Goal: Task Accomplishment & Management: Complete application form

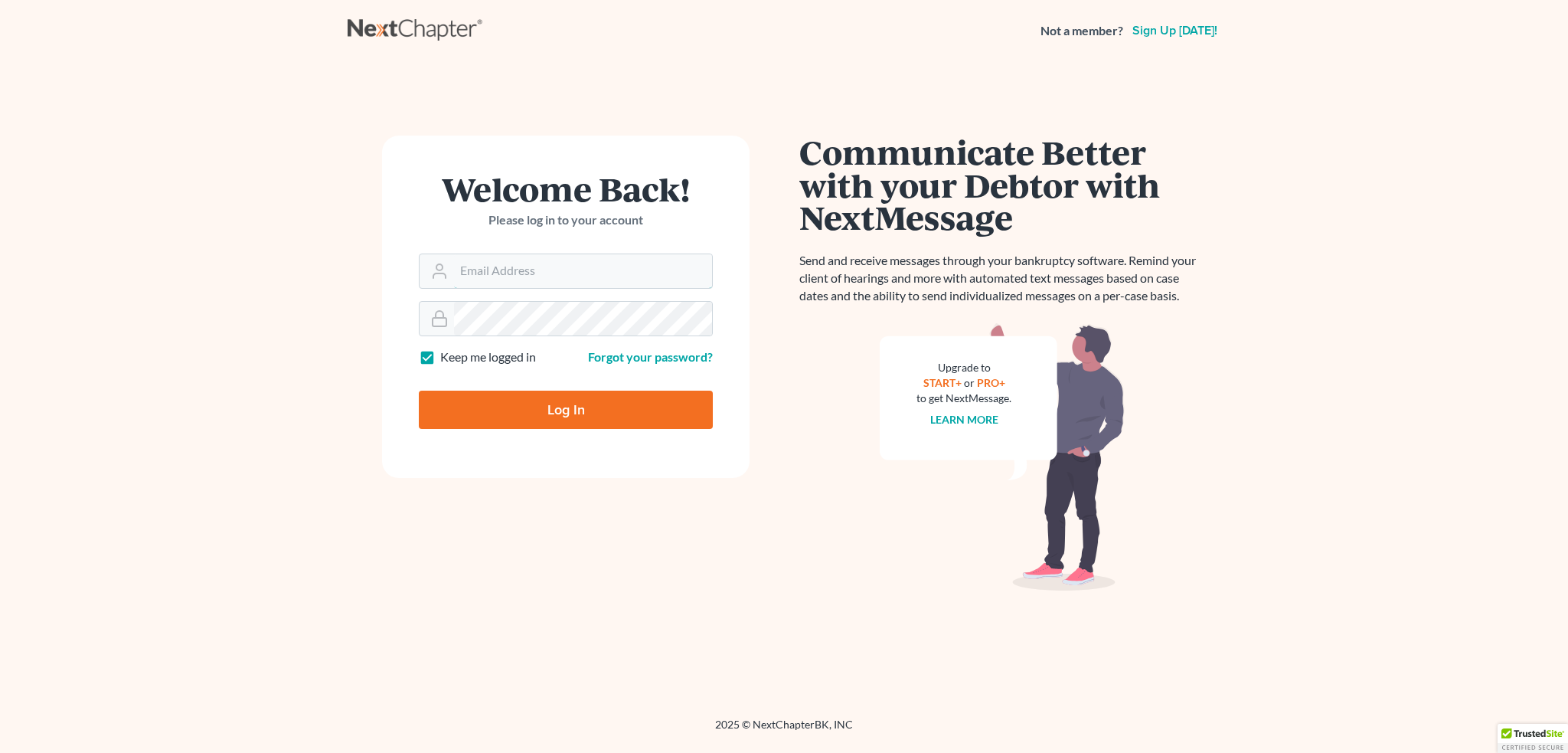
type input "[EMAIL_ADDRESS][DOMAIN_NAME]"
click at [544, 416] on input "Log In" at bounding box center [565, 409] width 294 height 38
type input "Thinking..."
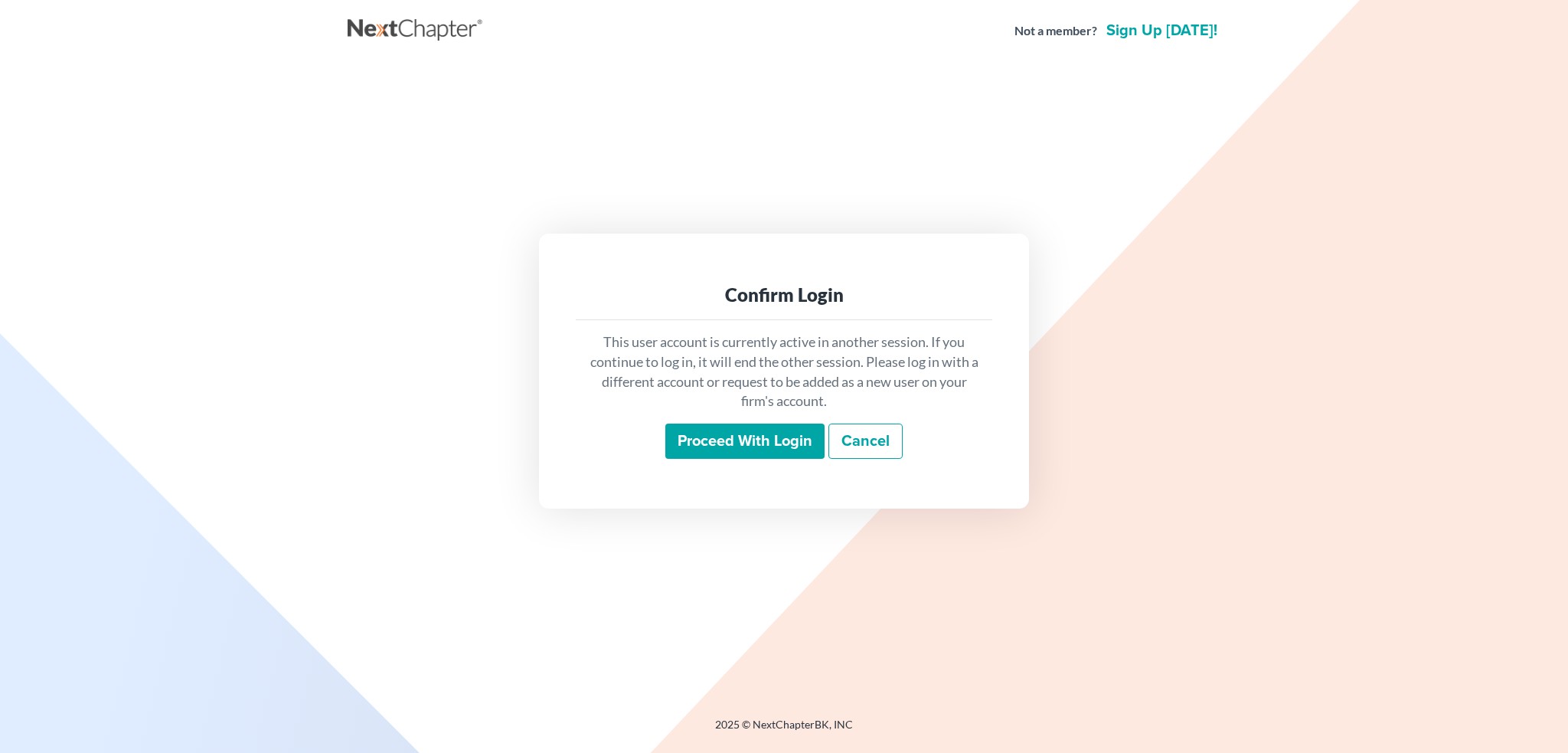
click at [733, 444] on input "Proceed with login" at bounding box center [744, 441] width 159 height 35
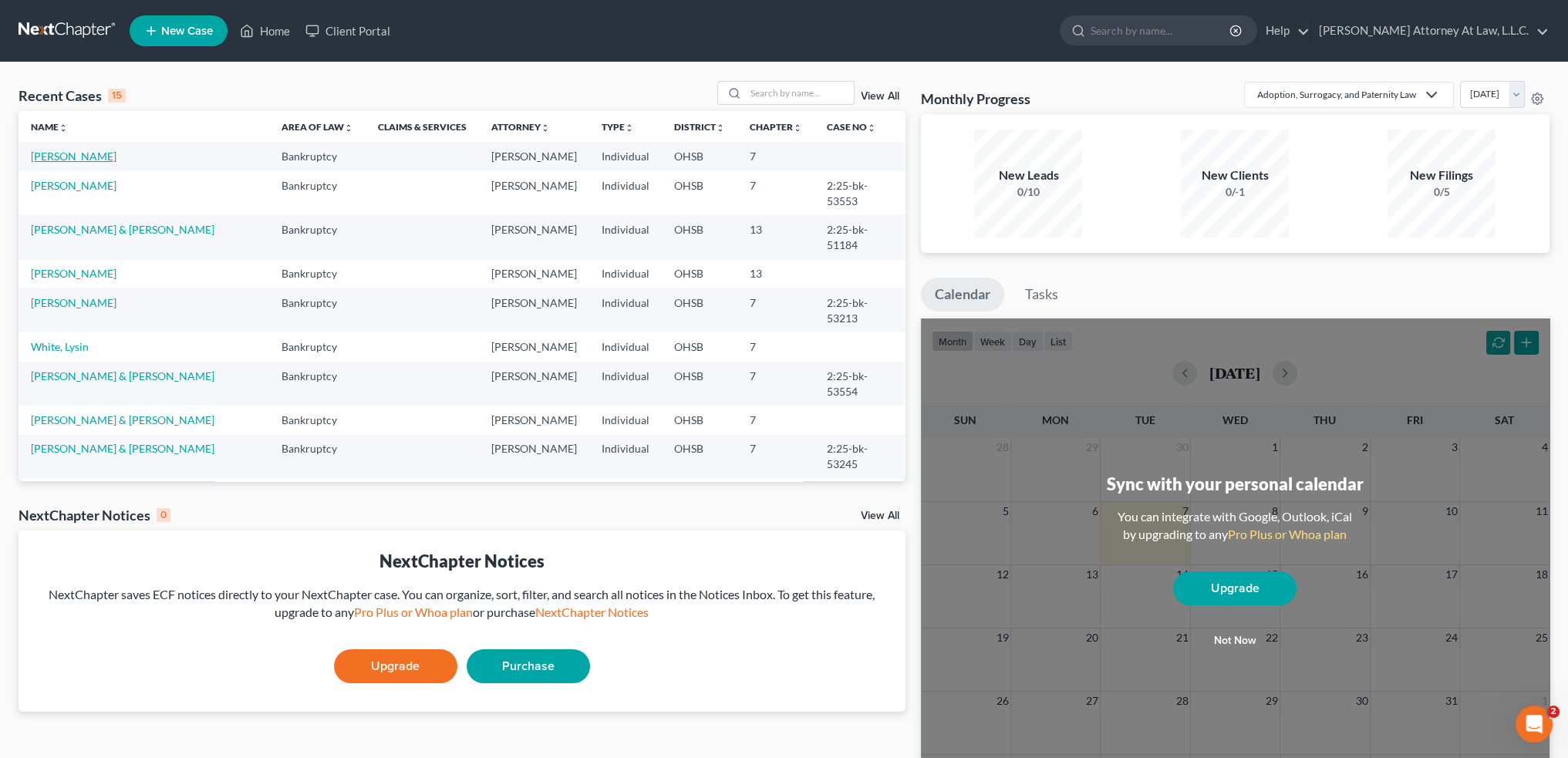
click at [56, 155] on link "Cutlip, Roger" at bounding box center [73, 156] width 85 height 13
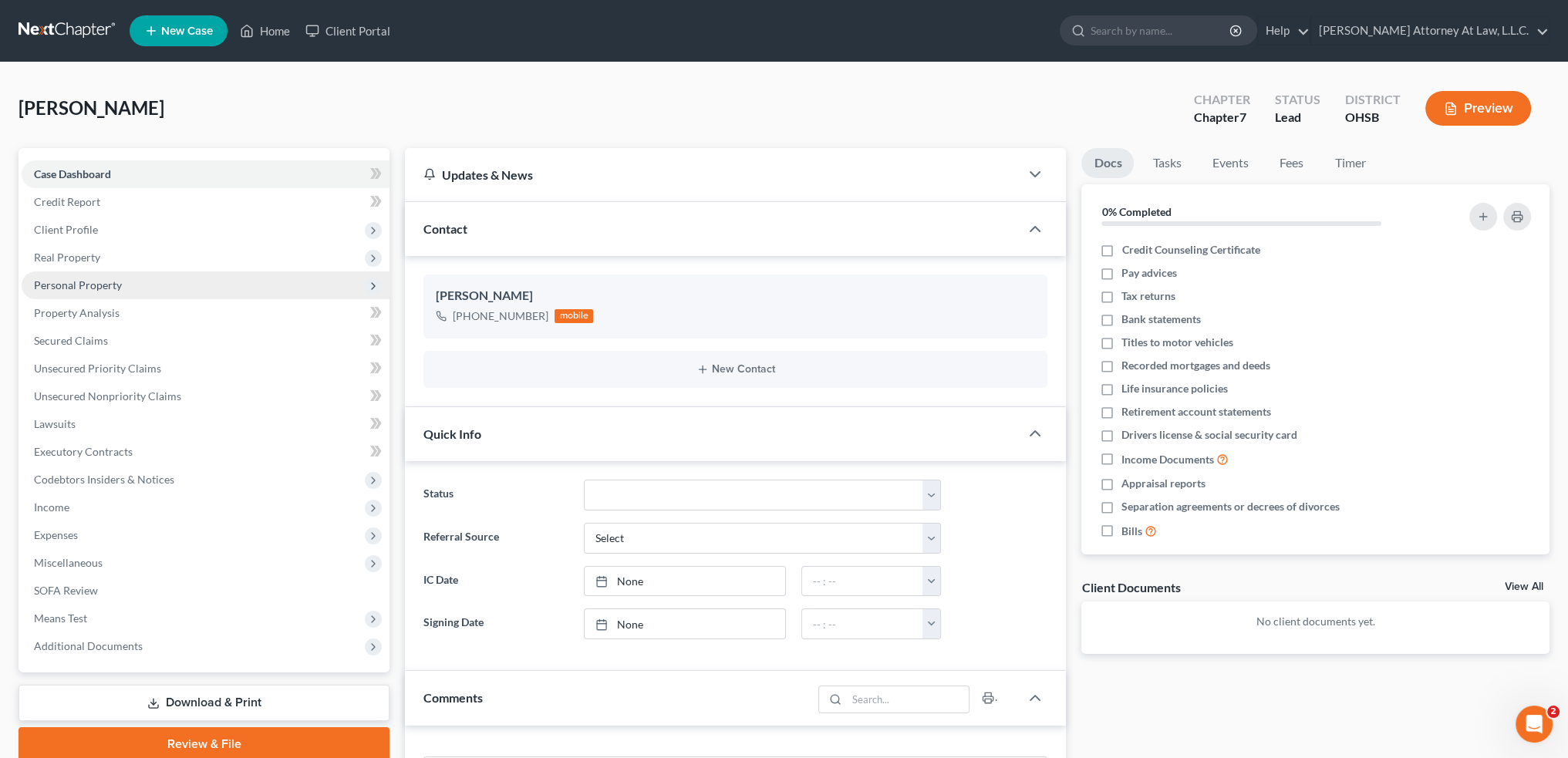
click at [90, 284] on span "Personal Property" at bounding box center [78, 285] width 88 height 13
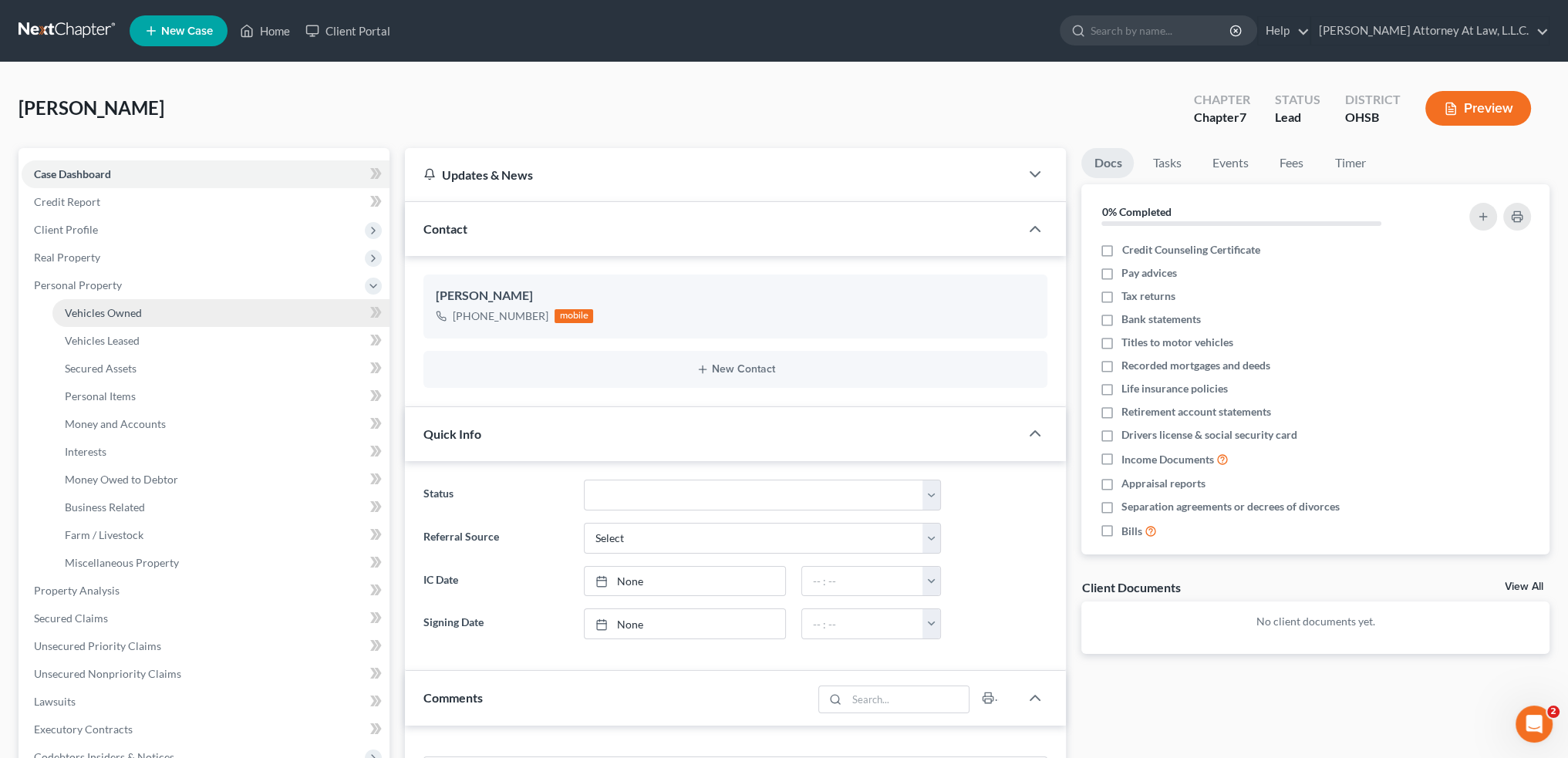
click at [99, 310] on span "Vehicles Owned" at bounding box center [103, 313] width 77 height 13
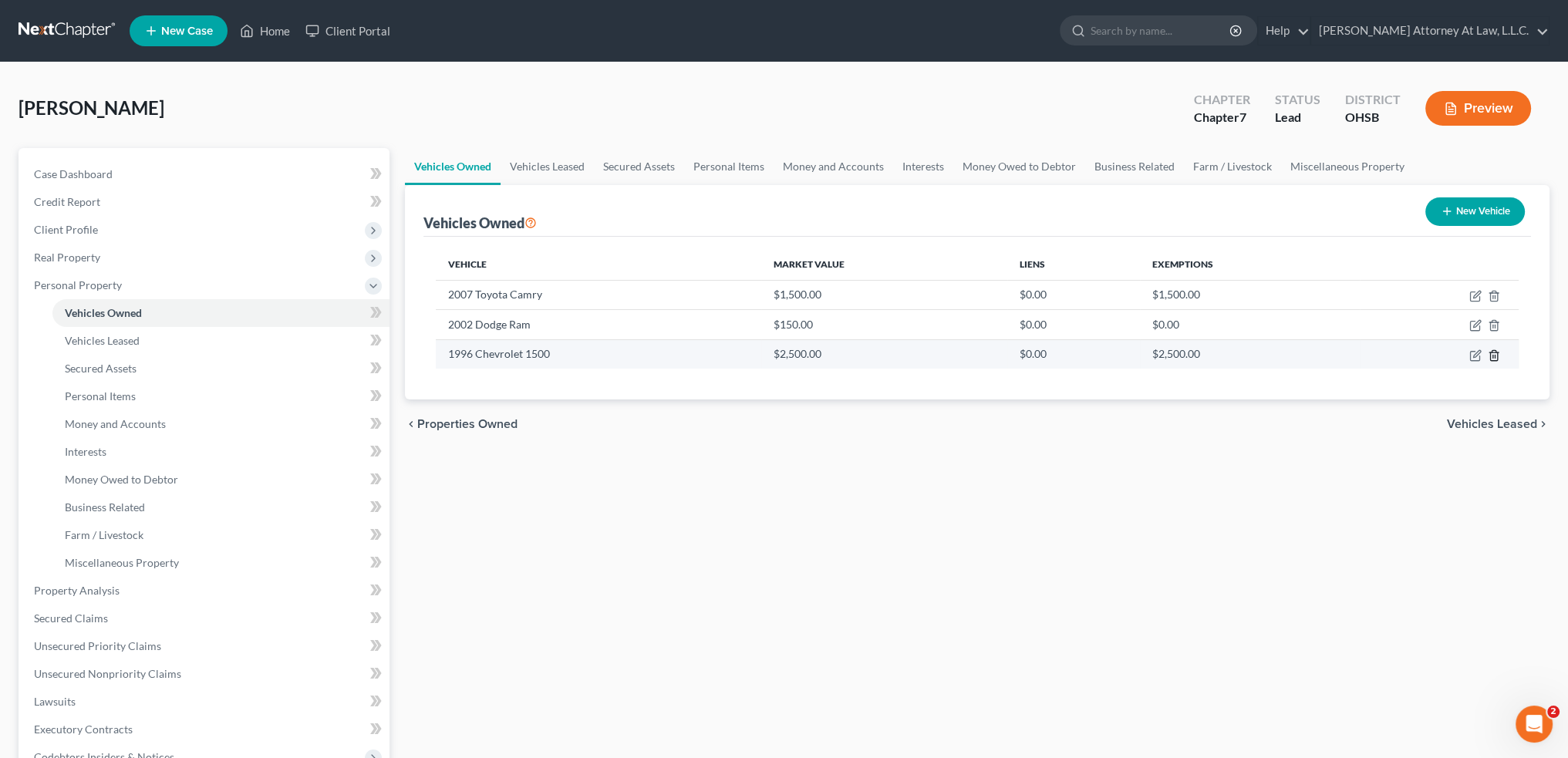
click at [1493, 357] on line "button" at bounding box center [1493, 357] width 0 height 3
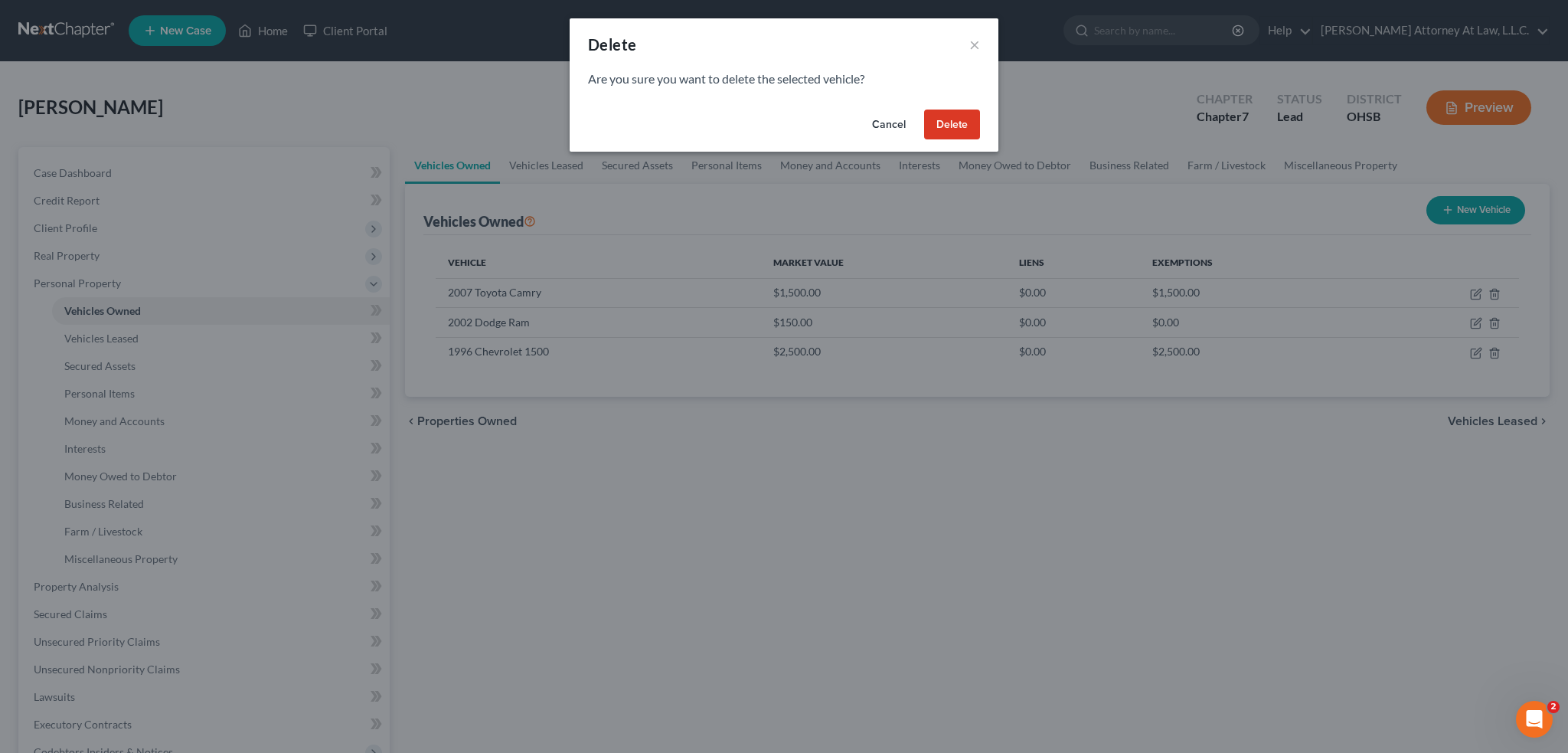
click at [890, 129] on button "Cancel" at bounding box center [889, 124] width 58 height 30
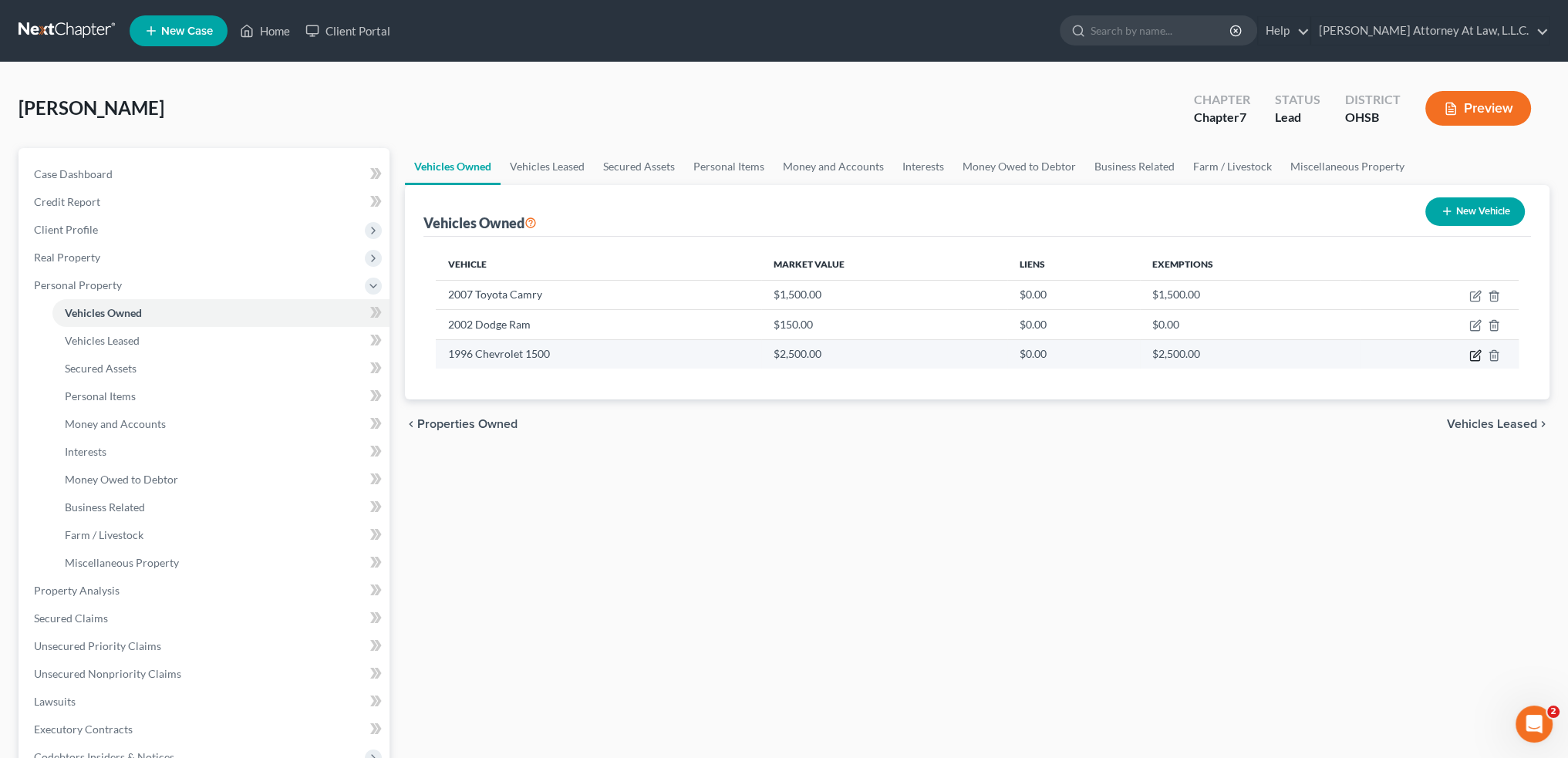
click at [1473, 357] on icon "button" at bounding box center [1475, 355] width 12 height 12
select select "1"
select select "30"
select select "3"
select select "0"
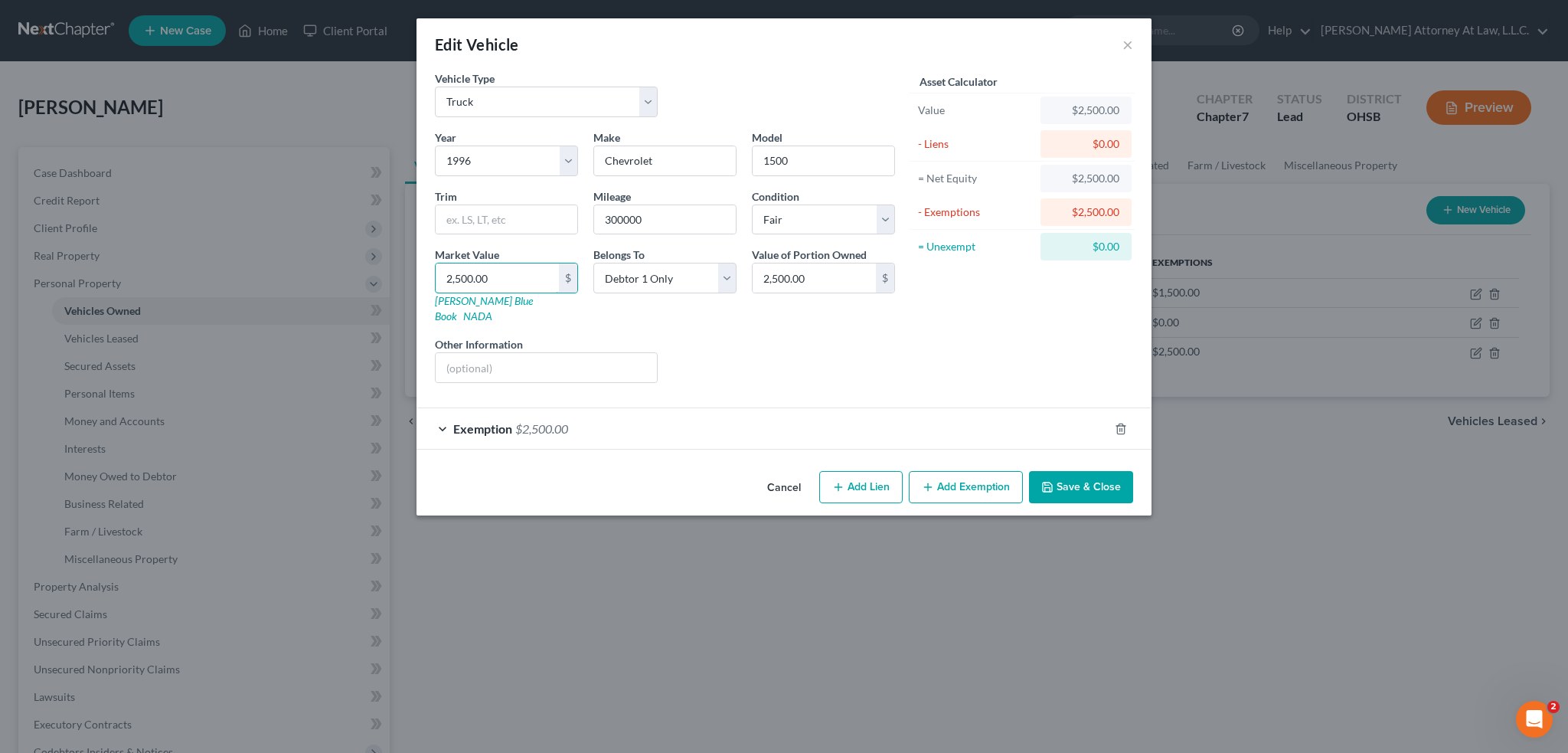
type input "3"
type input "3.00"
type input "30"
type input "30.00"
type input "300"
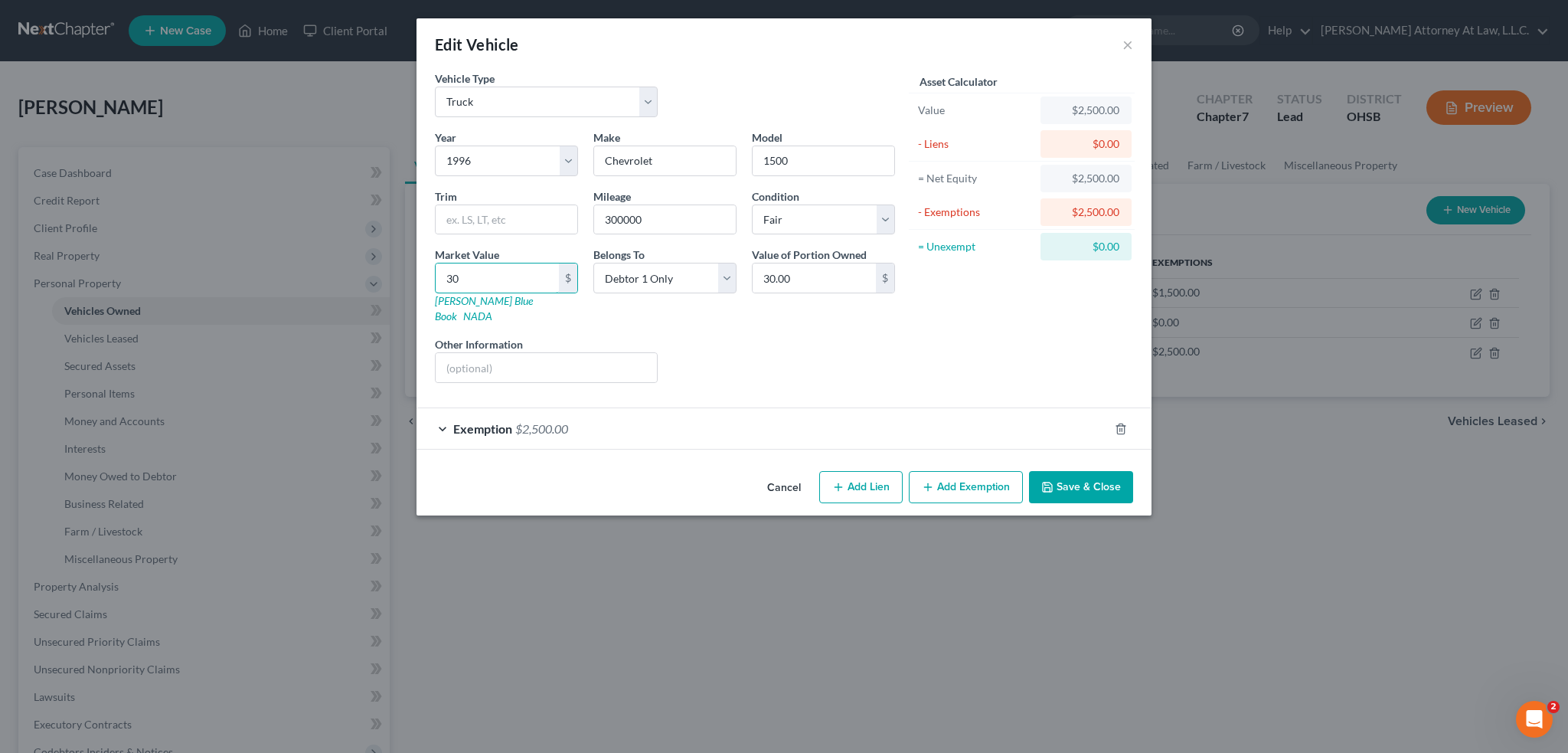
type input "300.00"
type input "300"
click at [537, 421] on span "$2,500.00" at bounding box center [542, 428] width 53 height 15
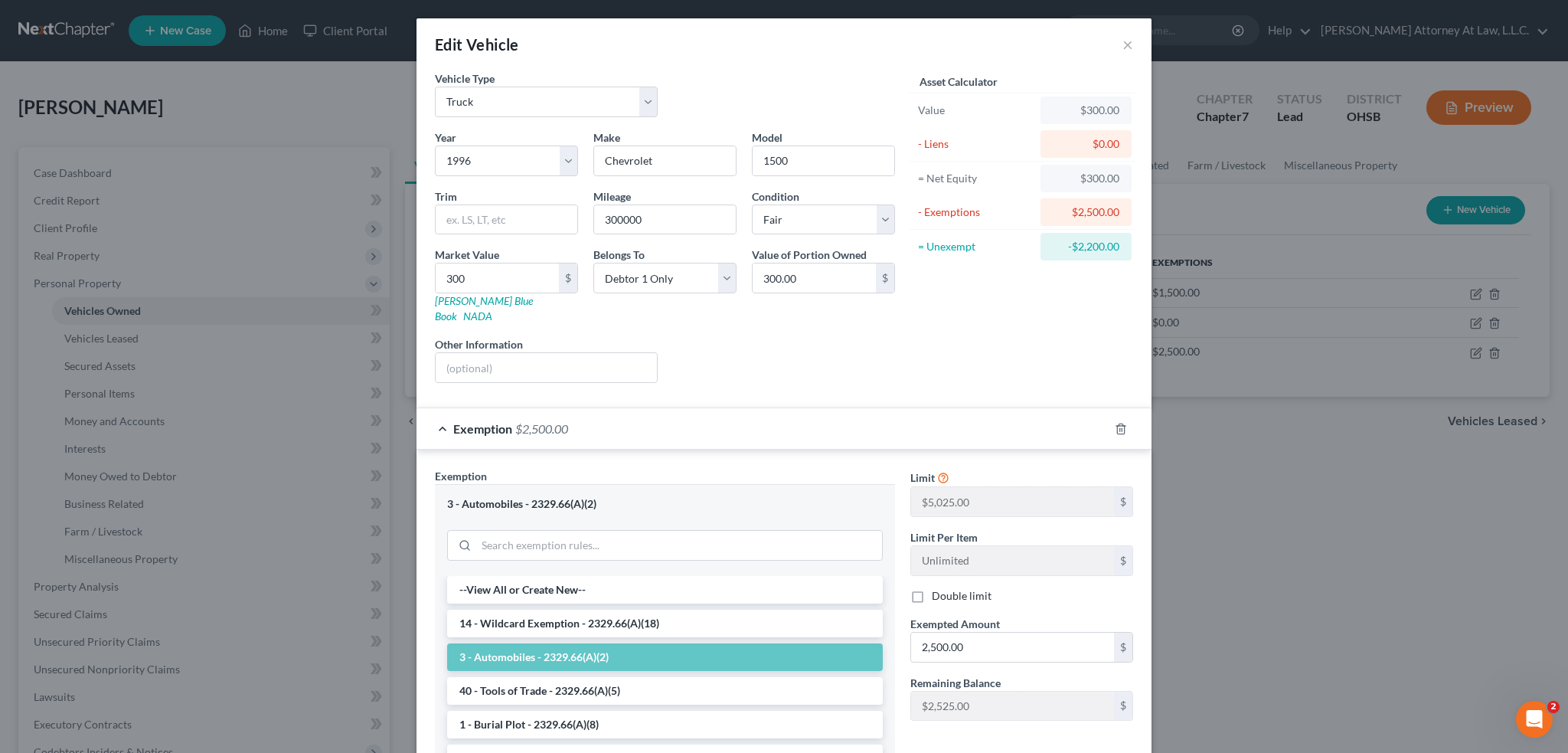
click at [537, 421] on span "$2,500.00" at bounding box center [542, 428] width 53 height 15
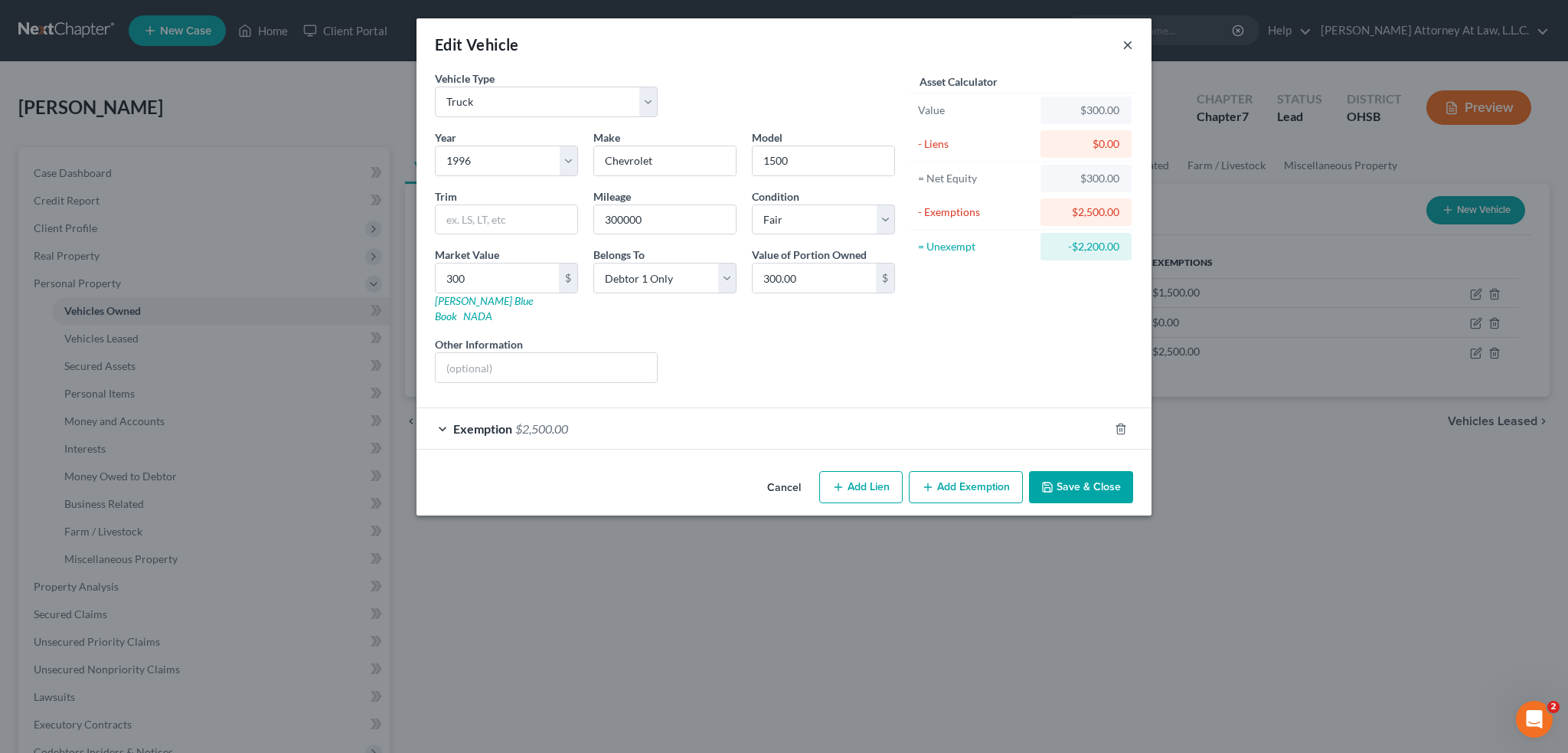
click at [1125, 49] on button "×" at bounding box center [1127, 44] width 11 height 18
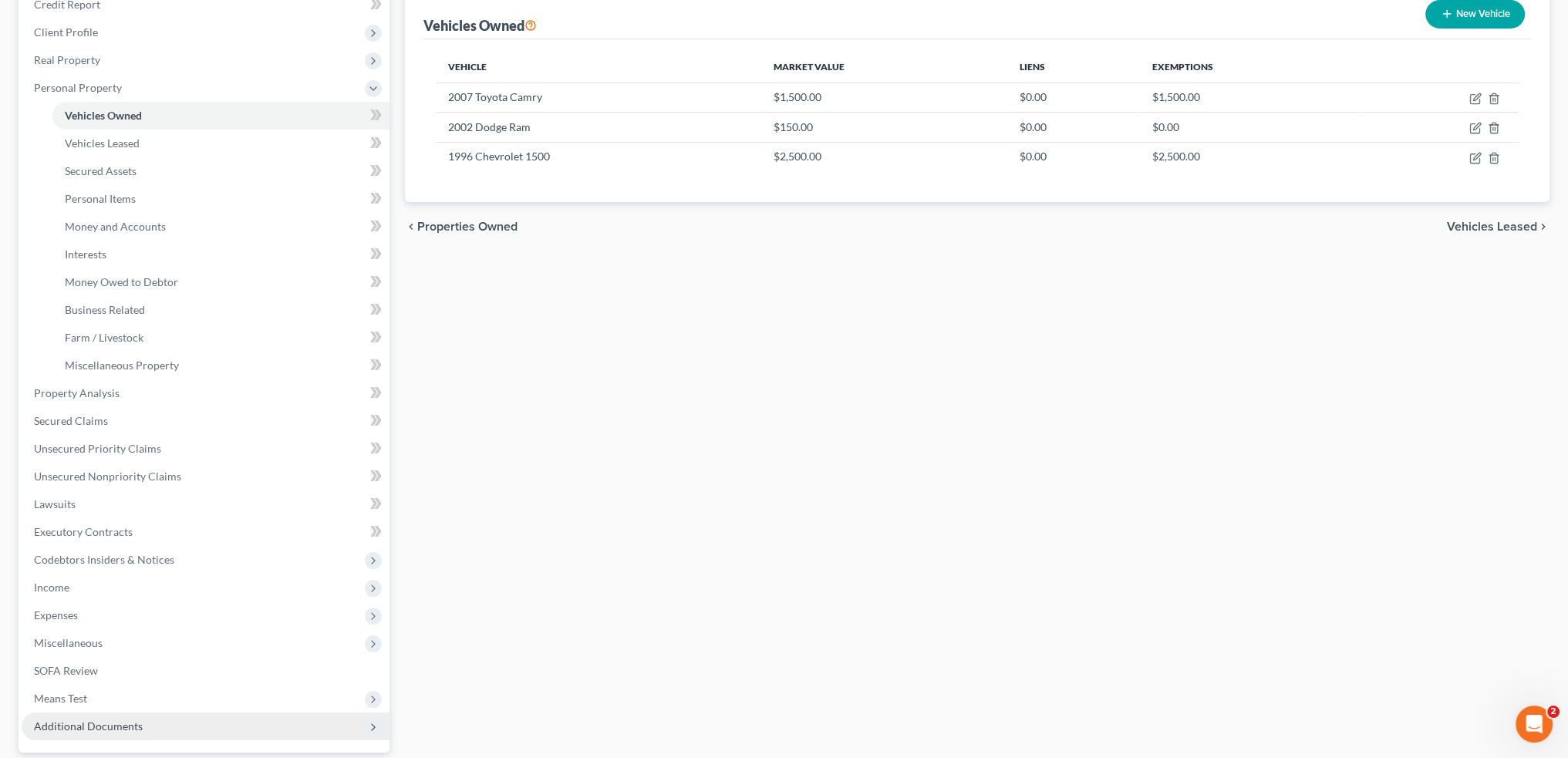
scroll to position [309, 0]
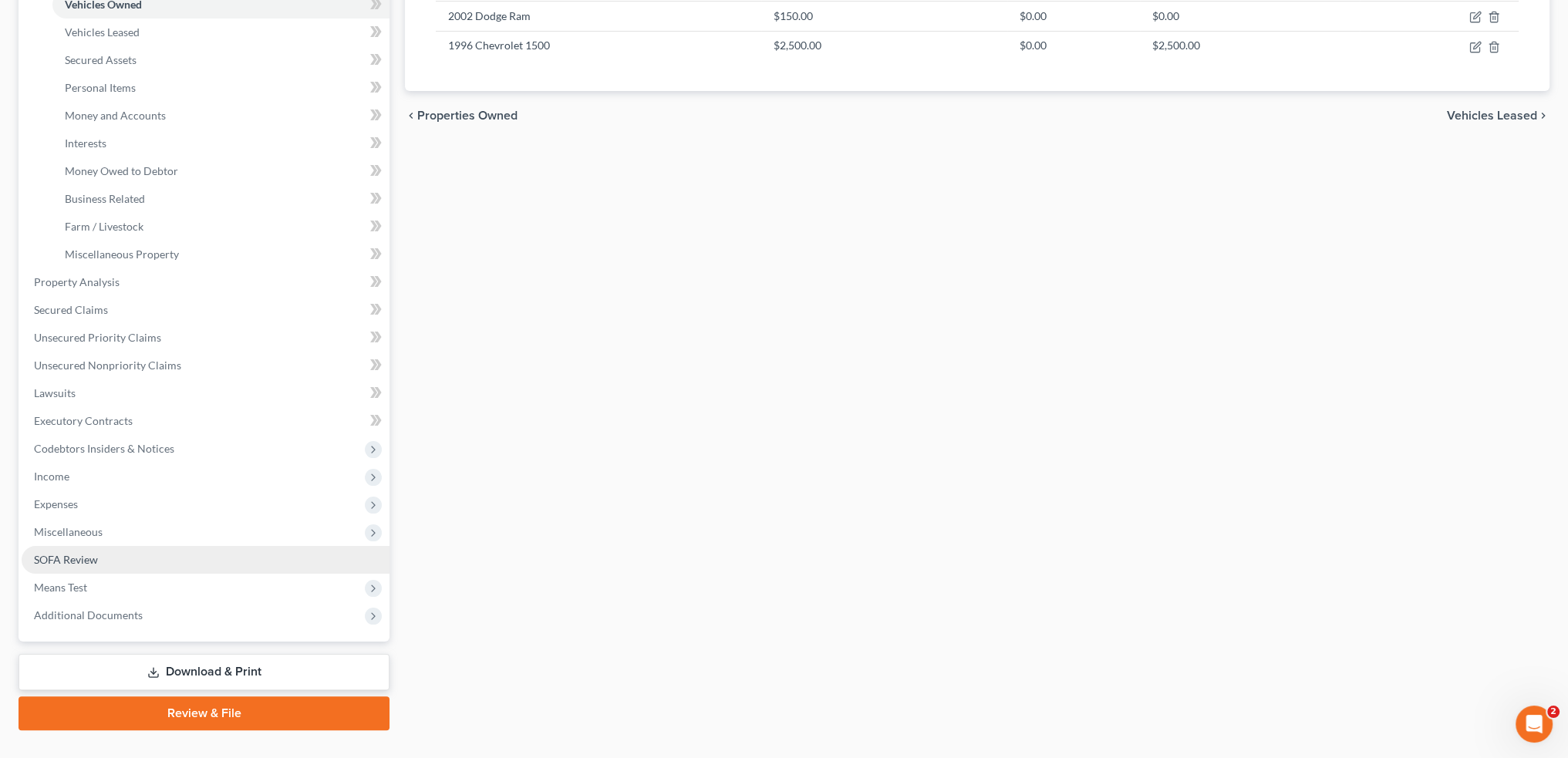
click at [101, 561] on link "SOFA Review" at bounding box center [205, 559] width 368 height 27
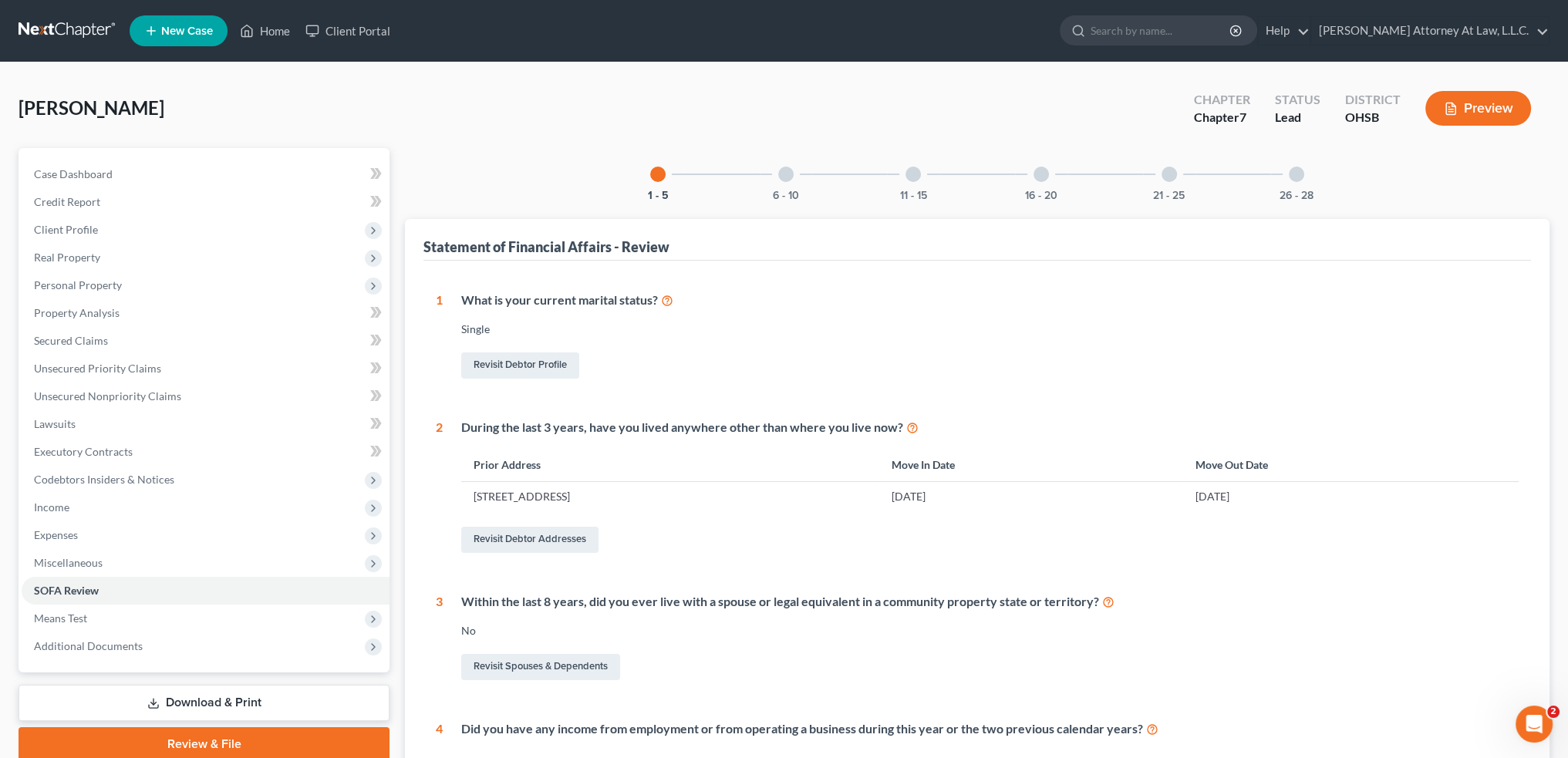
click at [1045, 176] on div at bounding box center [1041, 174] width 16 height 16
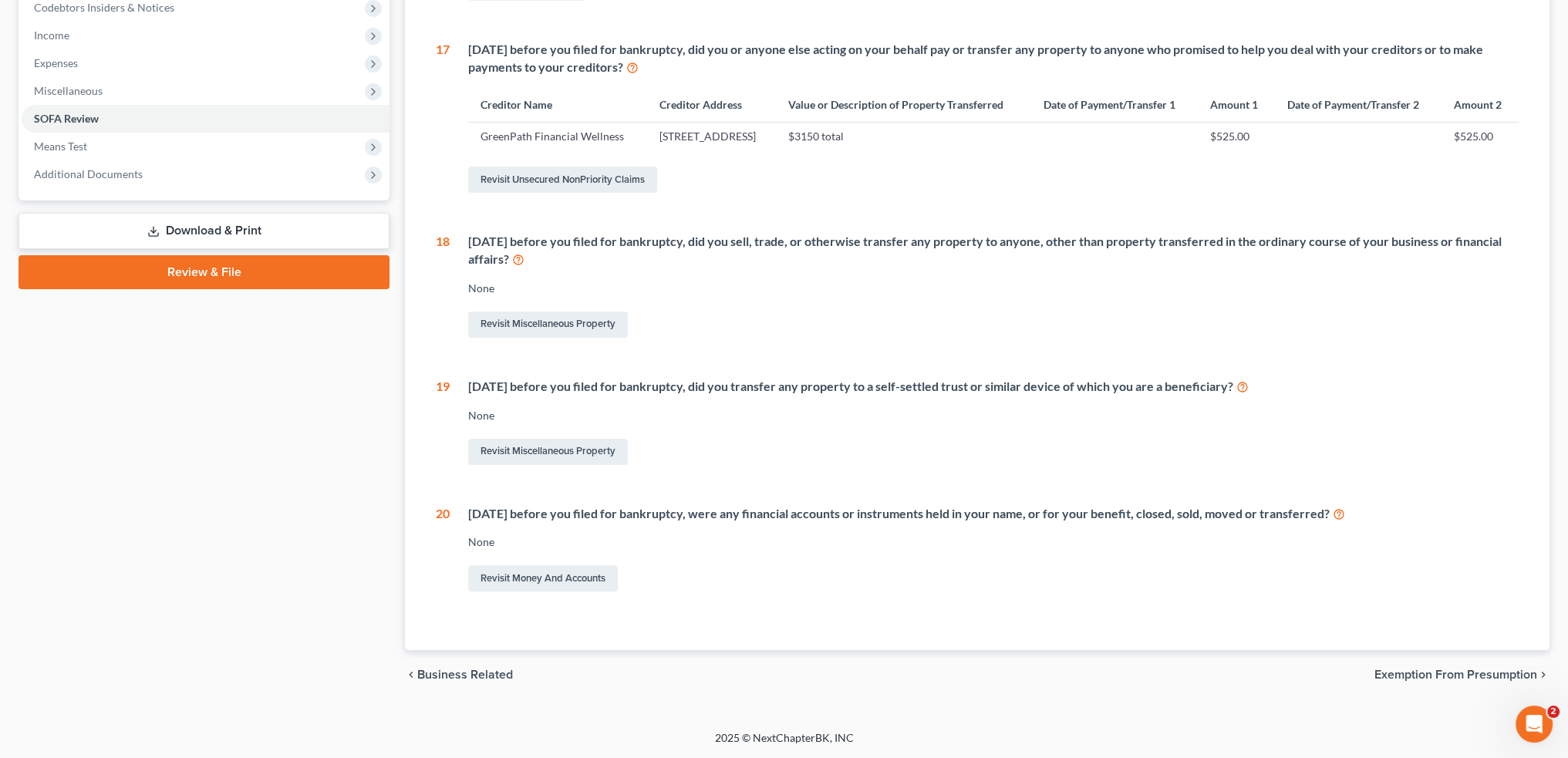
scroll to position [501, 0]
click at [506, 328] on link "Revisit Miscellaneous Property" at bounding box center [548, 325] width 159 height 27
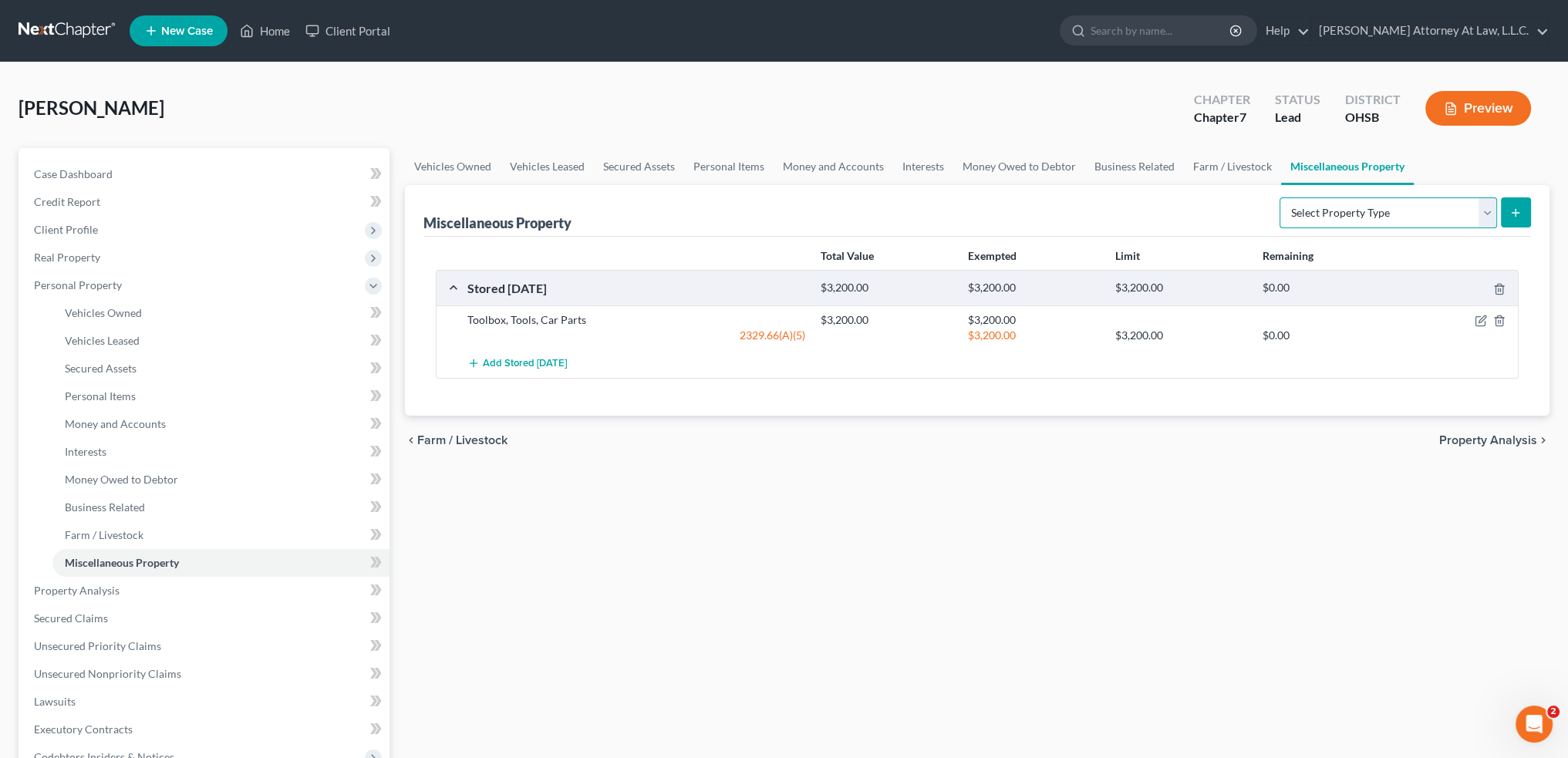
click at [1327, 210] on select "Select Property Type Assigned for Creditor Benefit Within 1 Year Holding for An…" at bounding box center [1388, 212] width 217 height 31
select select "transferred"
click at [1279, 197] on select "Select Property Type Assigned for Creditor Benefit Within 1 Year Holding for An…" at bounding box center [1388, 212] width 217 height 31
click at [1523, 210] on button "submit" at bounding box center [1516, 212] width 30 height 30
select select "Ordinary (within 2 years)"
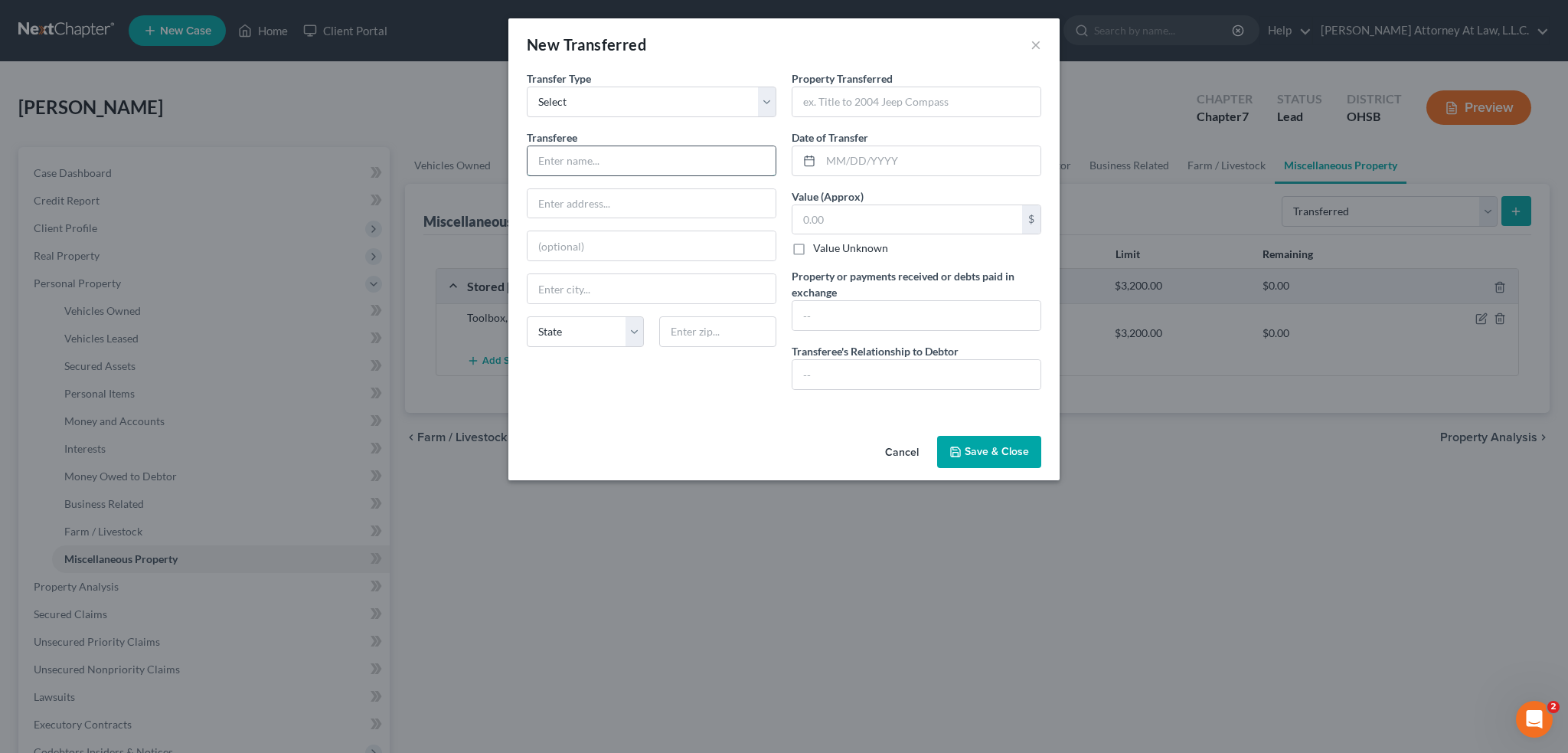
click at [576, 161] on input "text" at bounding box center [651, 161] width 248 height 29
type input "Junk Yard Dealer"
select select "36"
type input "2002 Dodge Rqam"
type input "08/01/2025"
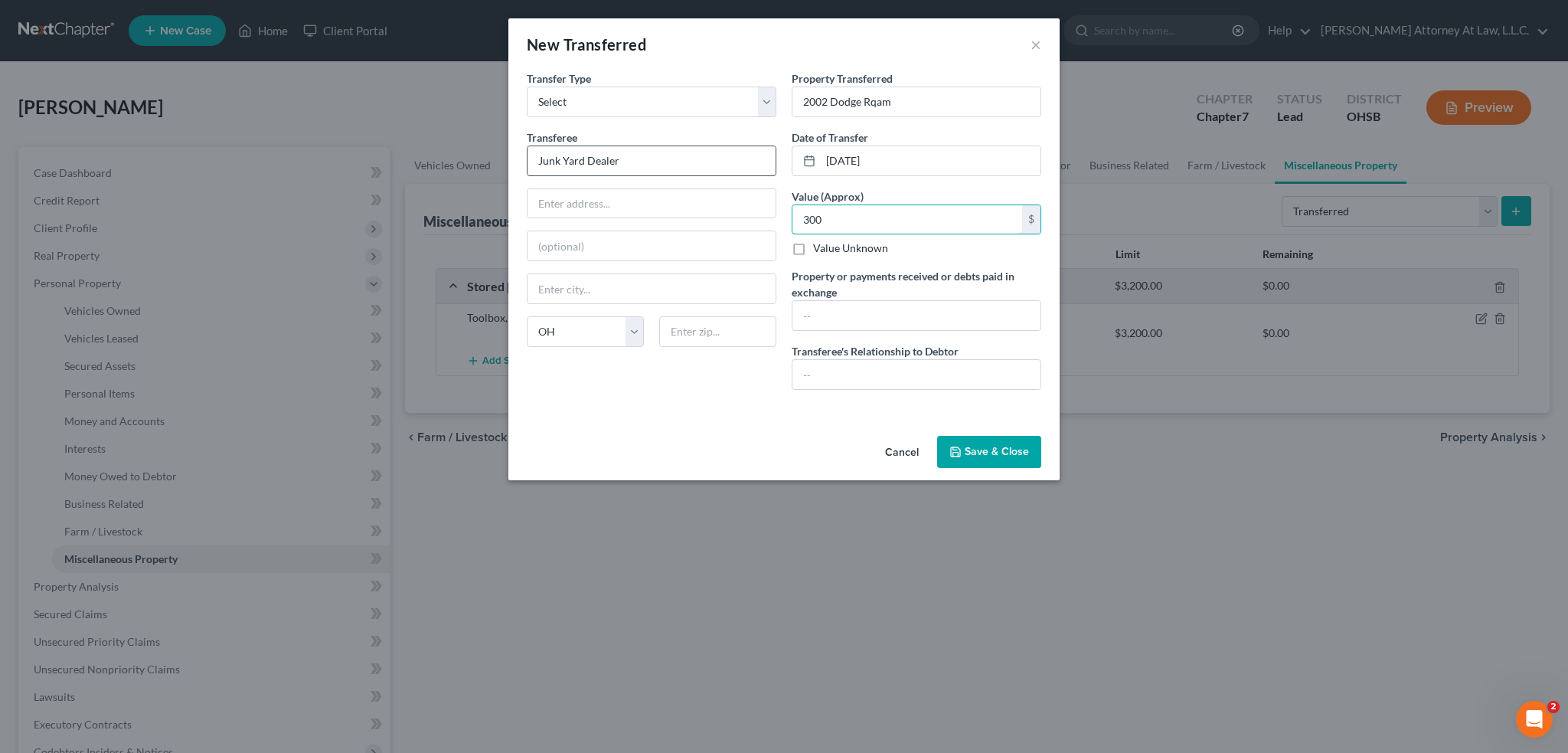
type input "300"
click at [880, 367] on input "text" at bounding box center [916, 374] width 248 height 29
type input "None"
click at [1013, 450] on button "Save & Close" at bounding box center [989, 451] width 104 height 32
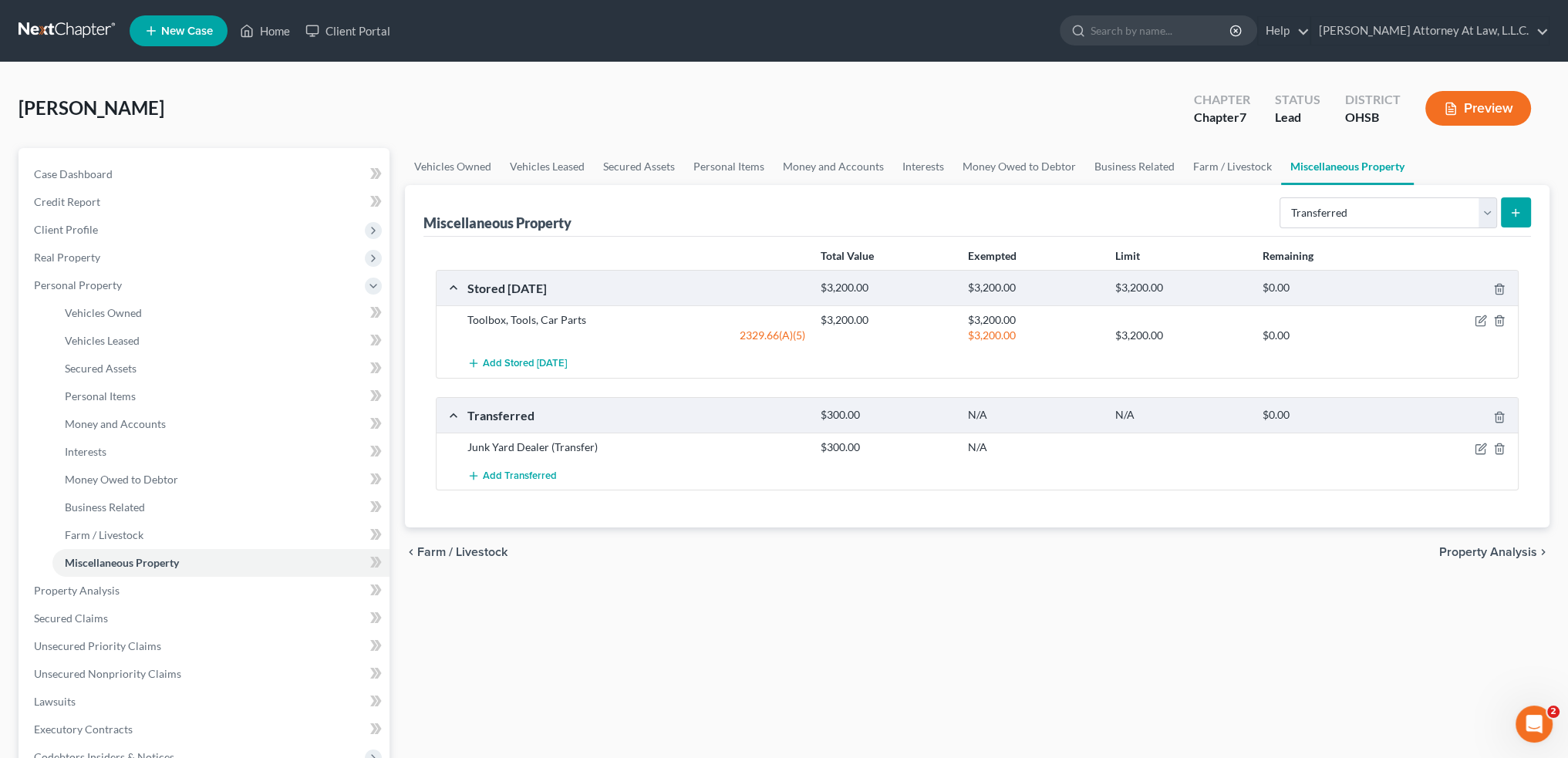
click at [1511, 207] on icon "submit" at bounding box center [1515, 212] width 12 height 12
select select "Ordinary (within 2 years)"
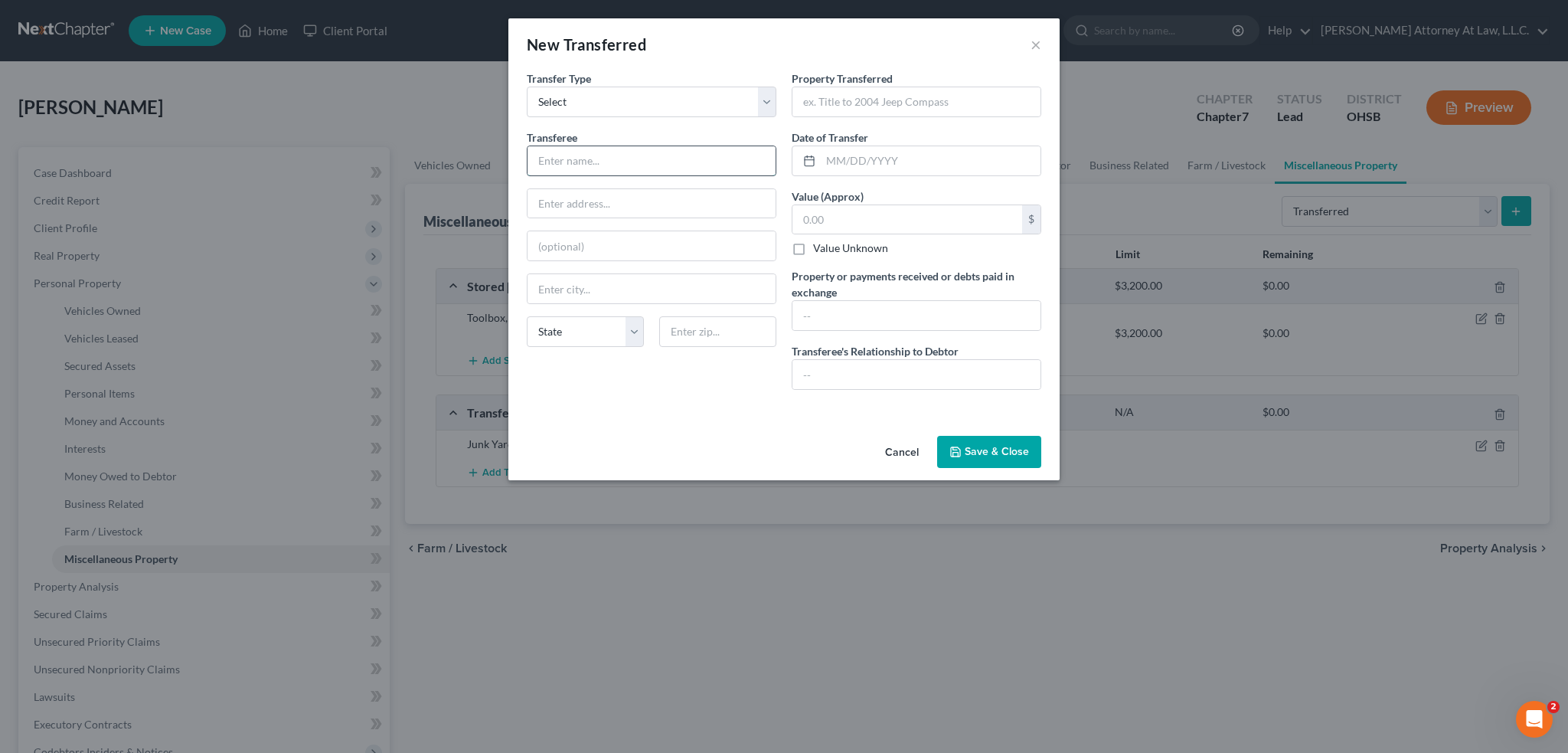
click at [574, 160] on input "text" at bounding box center [651, 161] width 248 height 29
type input "Junk Yard Dealer"
select select "36"
type input "1996 Chevrolet 1500"
type input "08/01/2025"
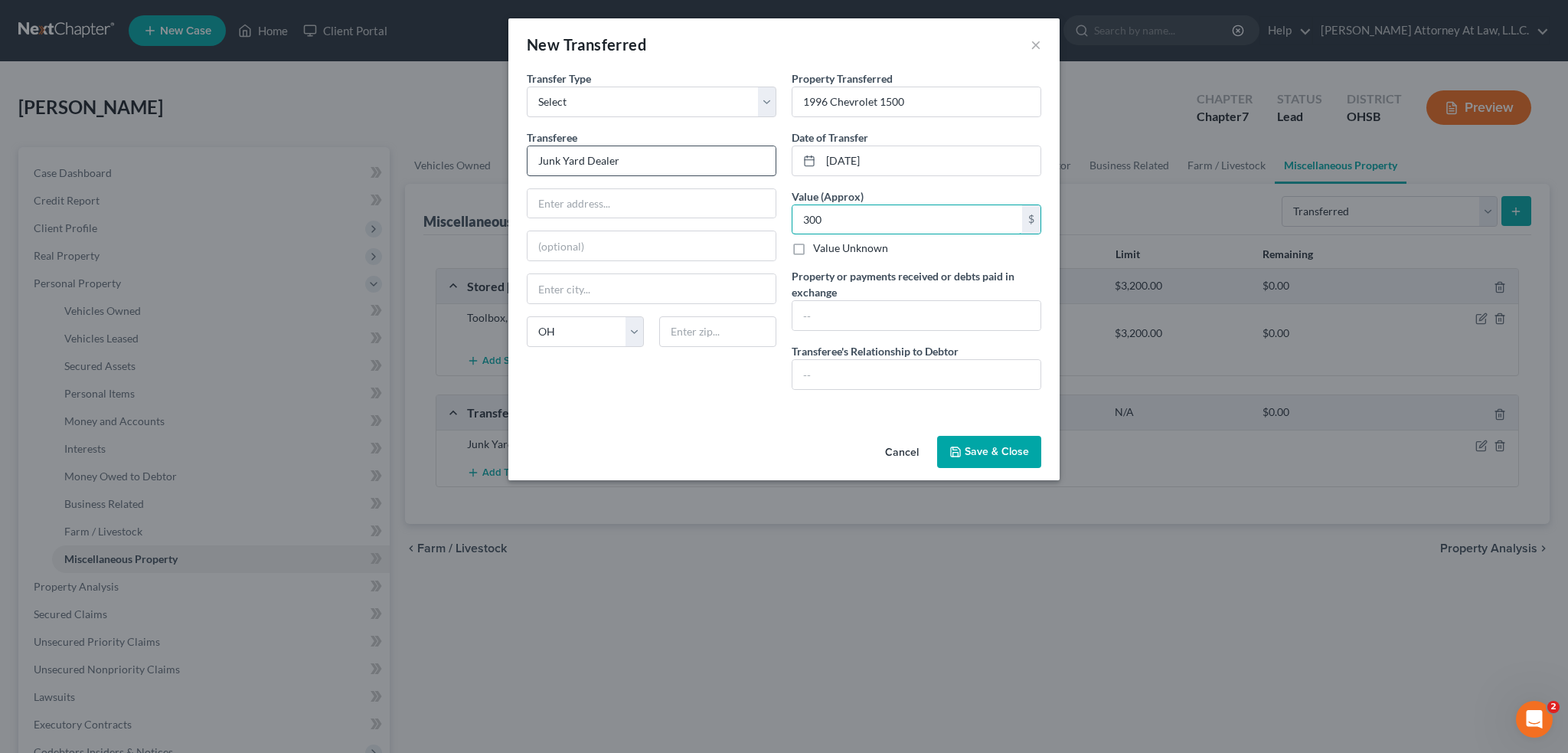
type input "300"
click at [973, 449] on button "Save & Close" at bounding box center [989, 451] width 104 height 32
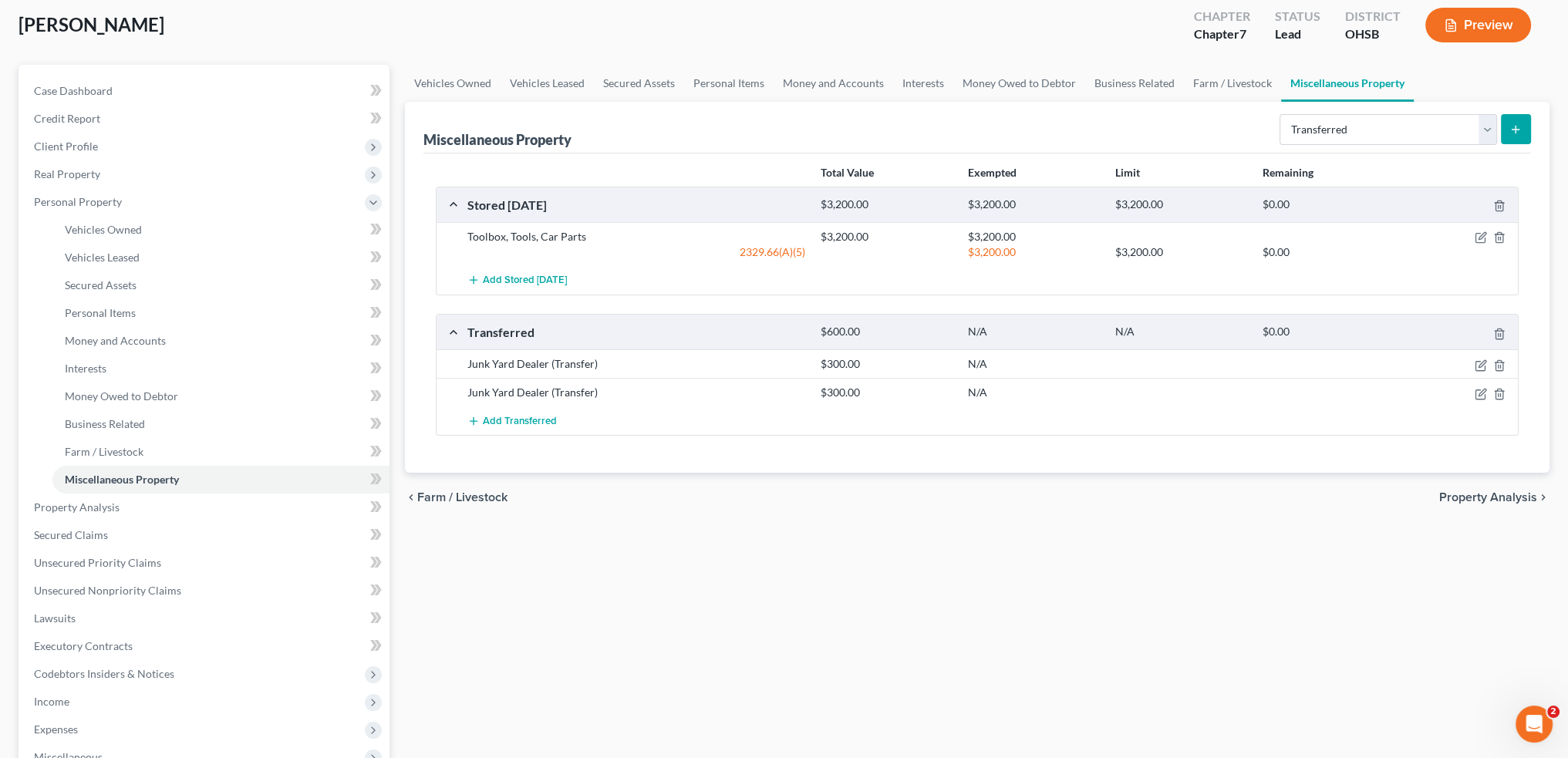
scroll to position [309, 0]
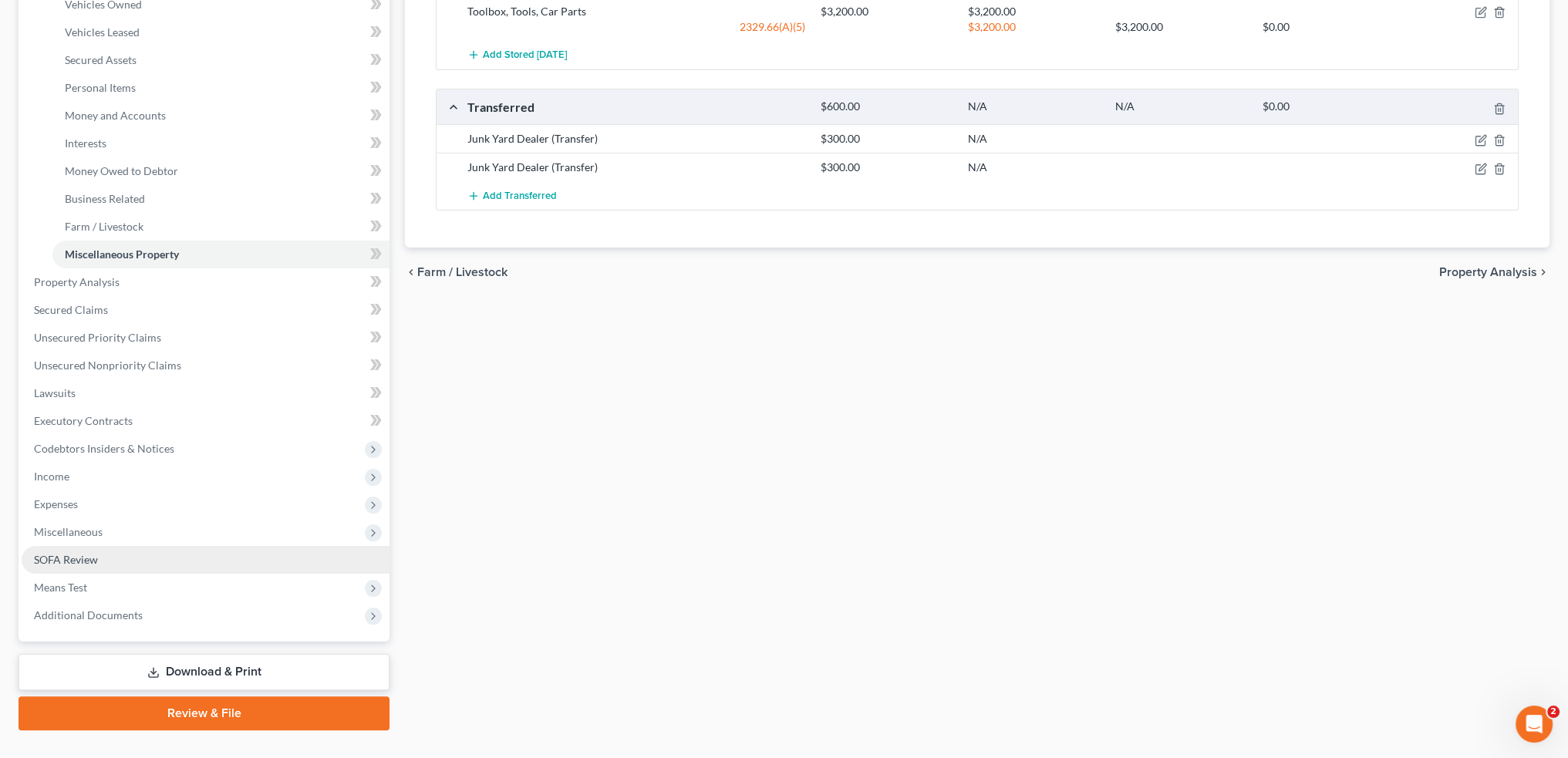
click at [79, 561] on span "SOFA Review" at bounding box center [66, 559] width 64 height 13
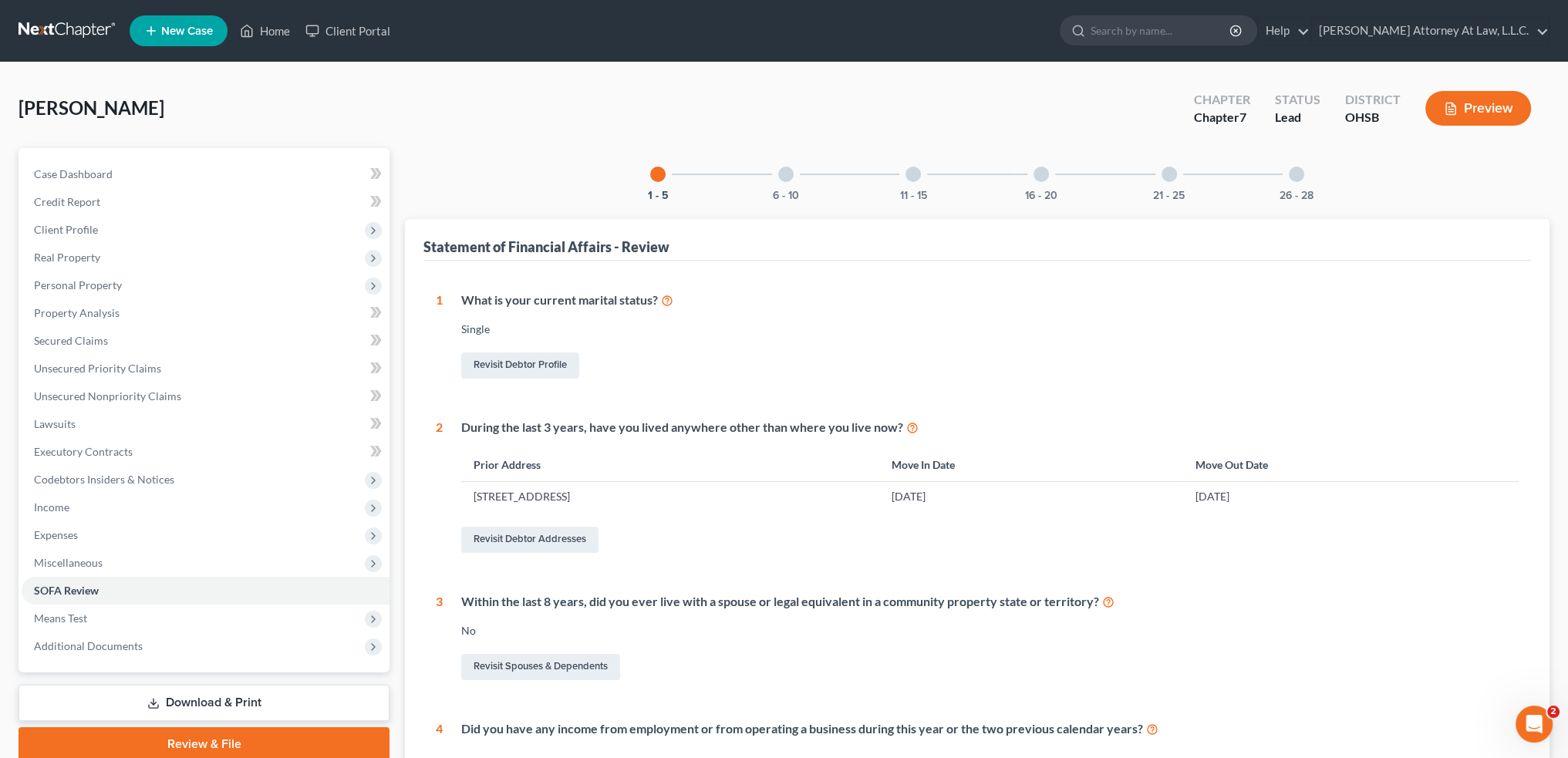
click at [1037, 179] on div at bounding box center [1041, 174] width 16 height 16
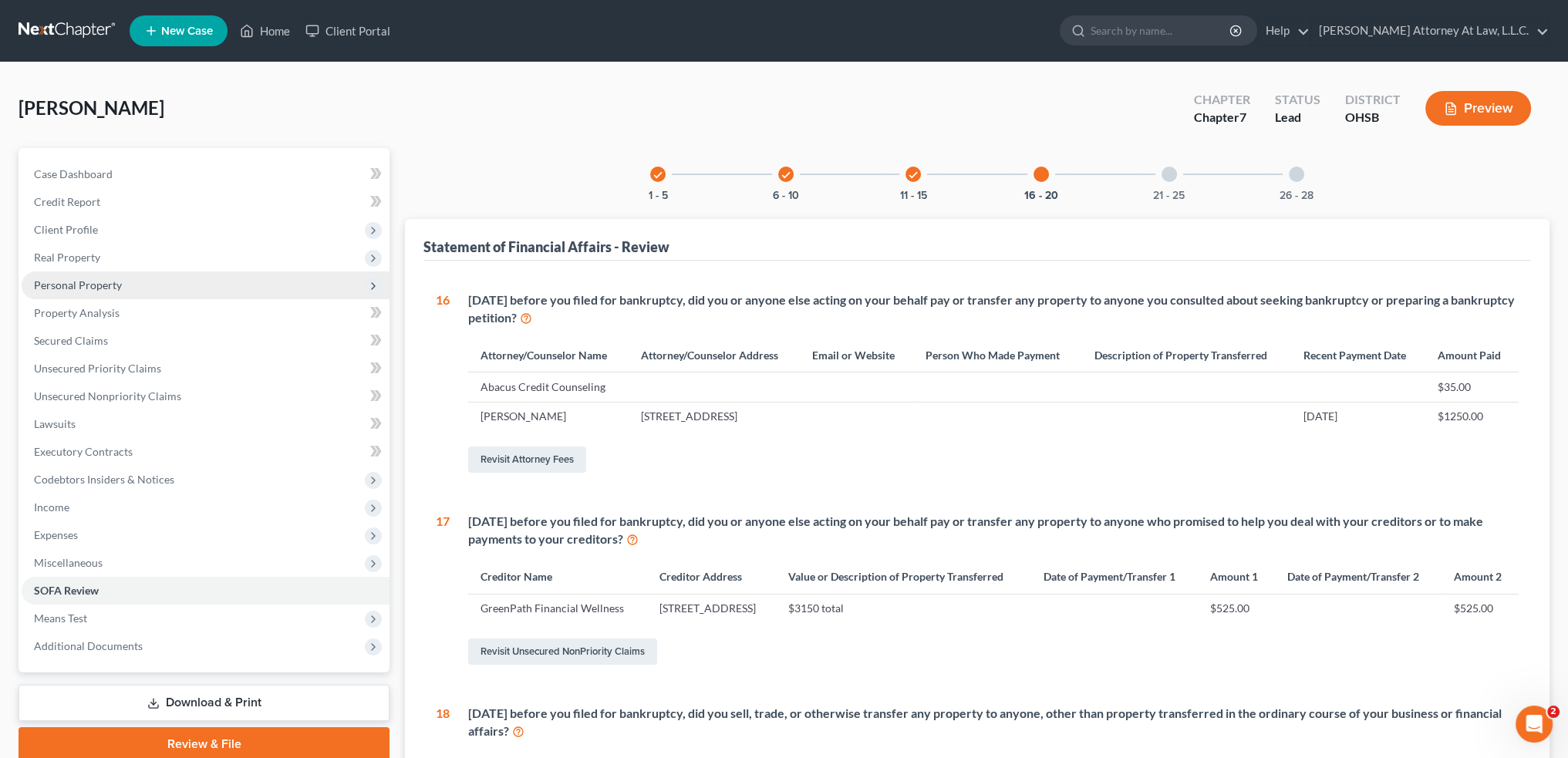
click at [103, 286] on span "Personal Property" at bounding box center [78, 285] width 88 height 13
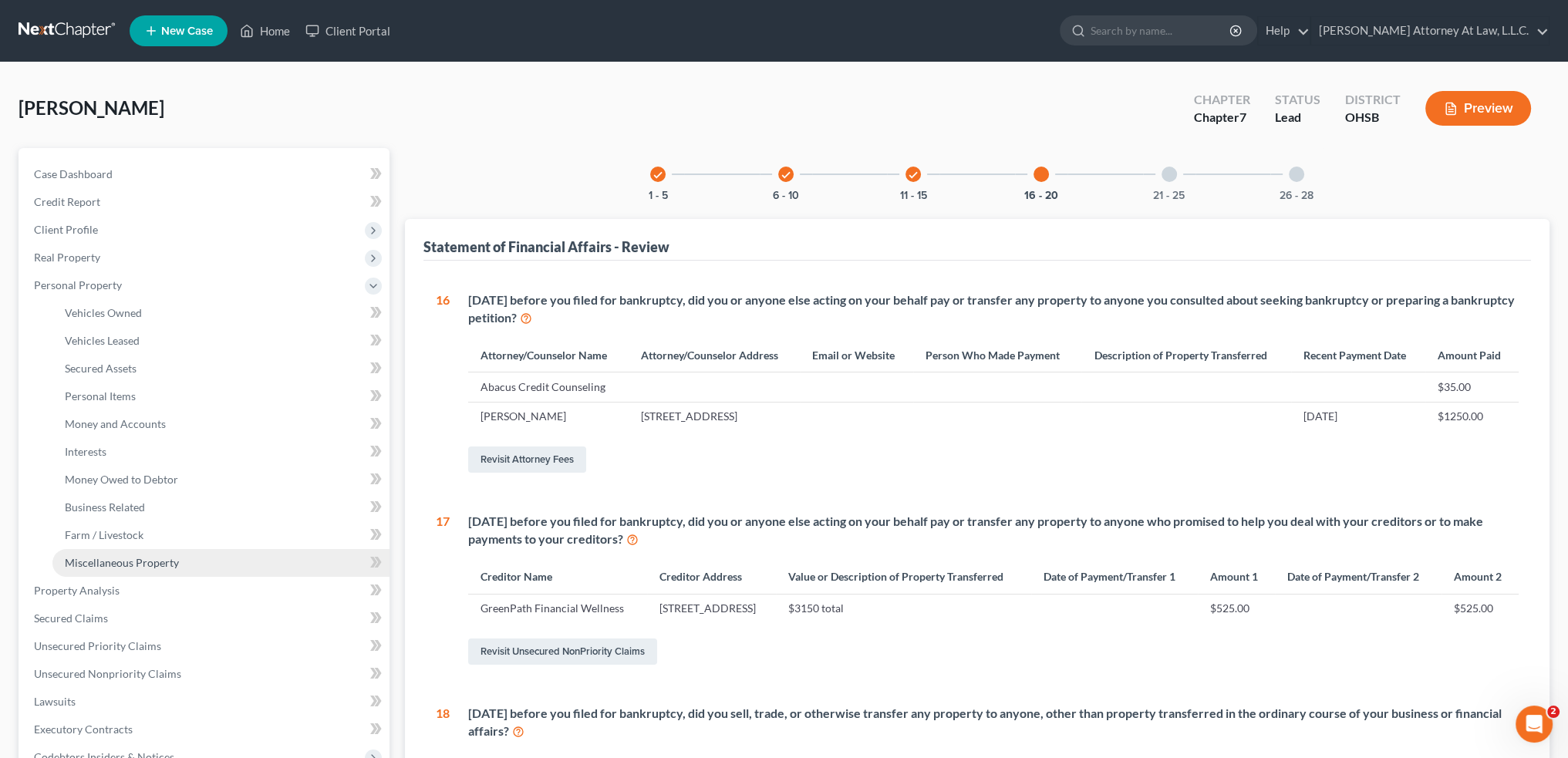
click at [111, 565] on span "Miscellaneous Property" at bounding box center [122, 562] width 114 height 13
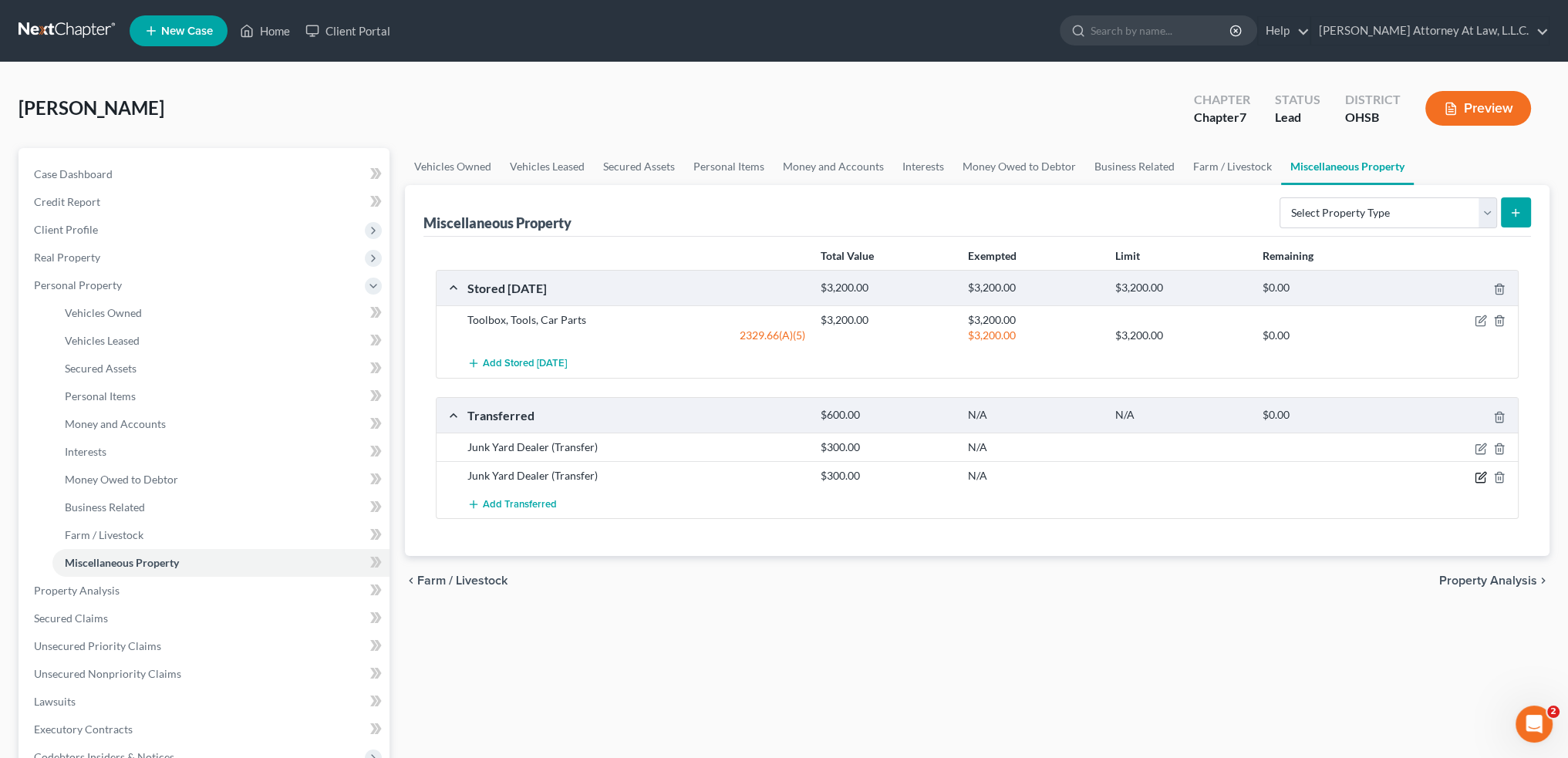
click at [1478, 476] on icon "button" at bounding box center [1482, 475] width 7 height 7
select select "Ordinary (within 2 years)"
select select "36"
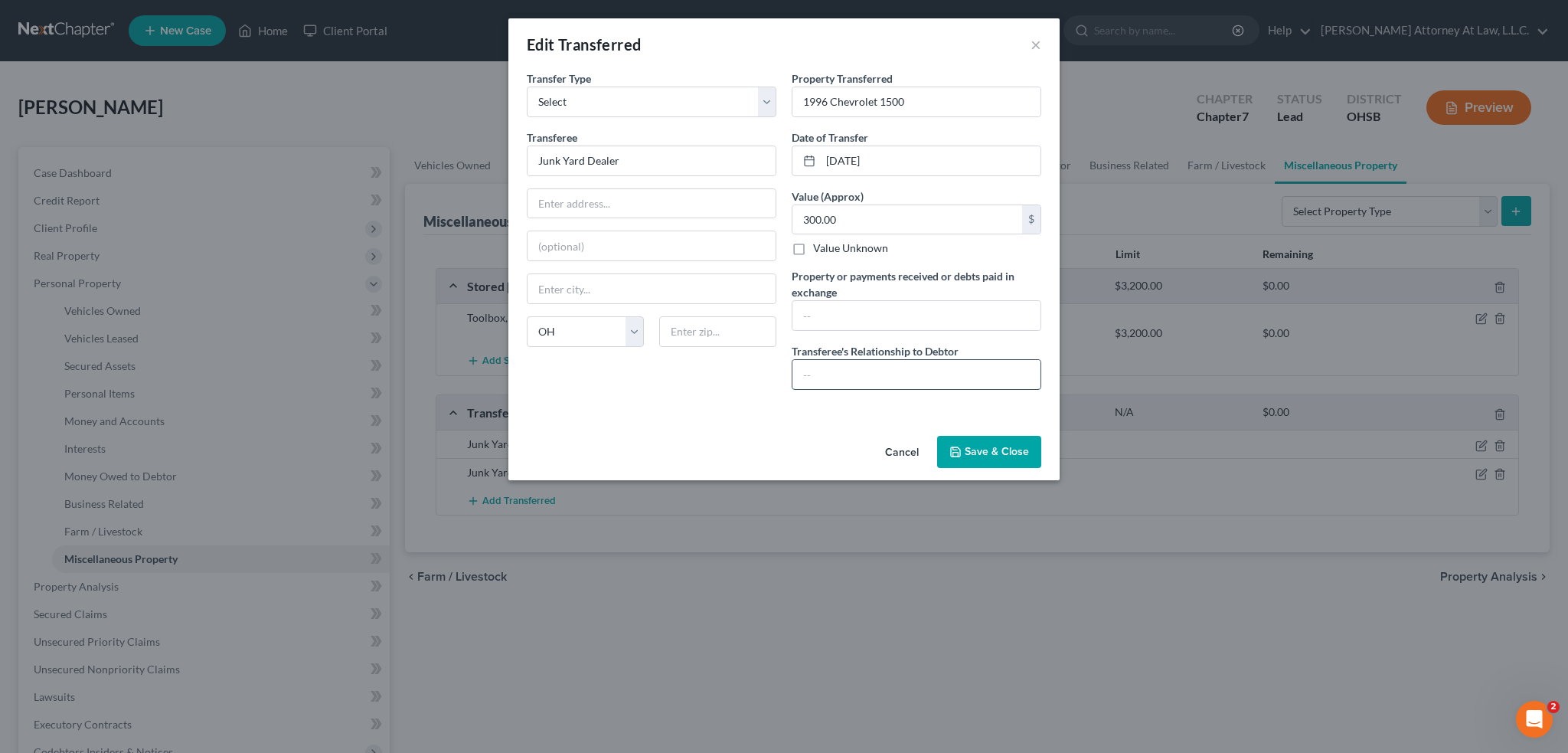
click at [958, 372] on input "text" at bounding box center [916, 374] width 248 height 29
type input "None"
click at [1005, 451] on button "Save & Close" at bounding box center [989, 451] width 104 height 32
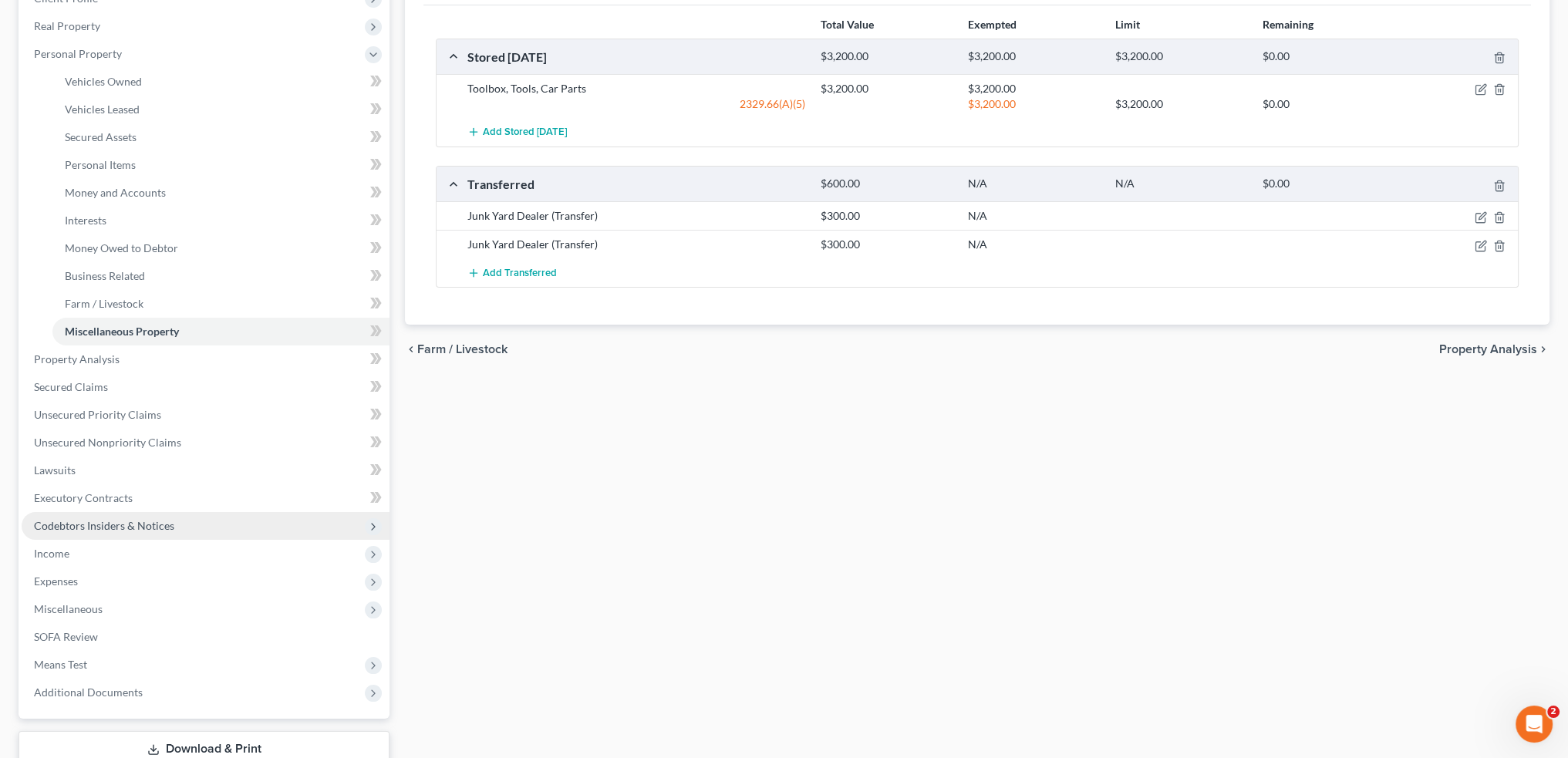
scroll to position [309, 0]
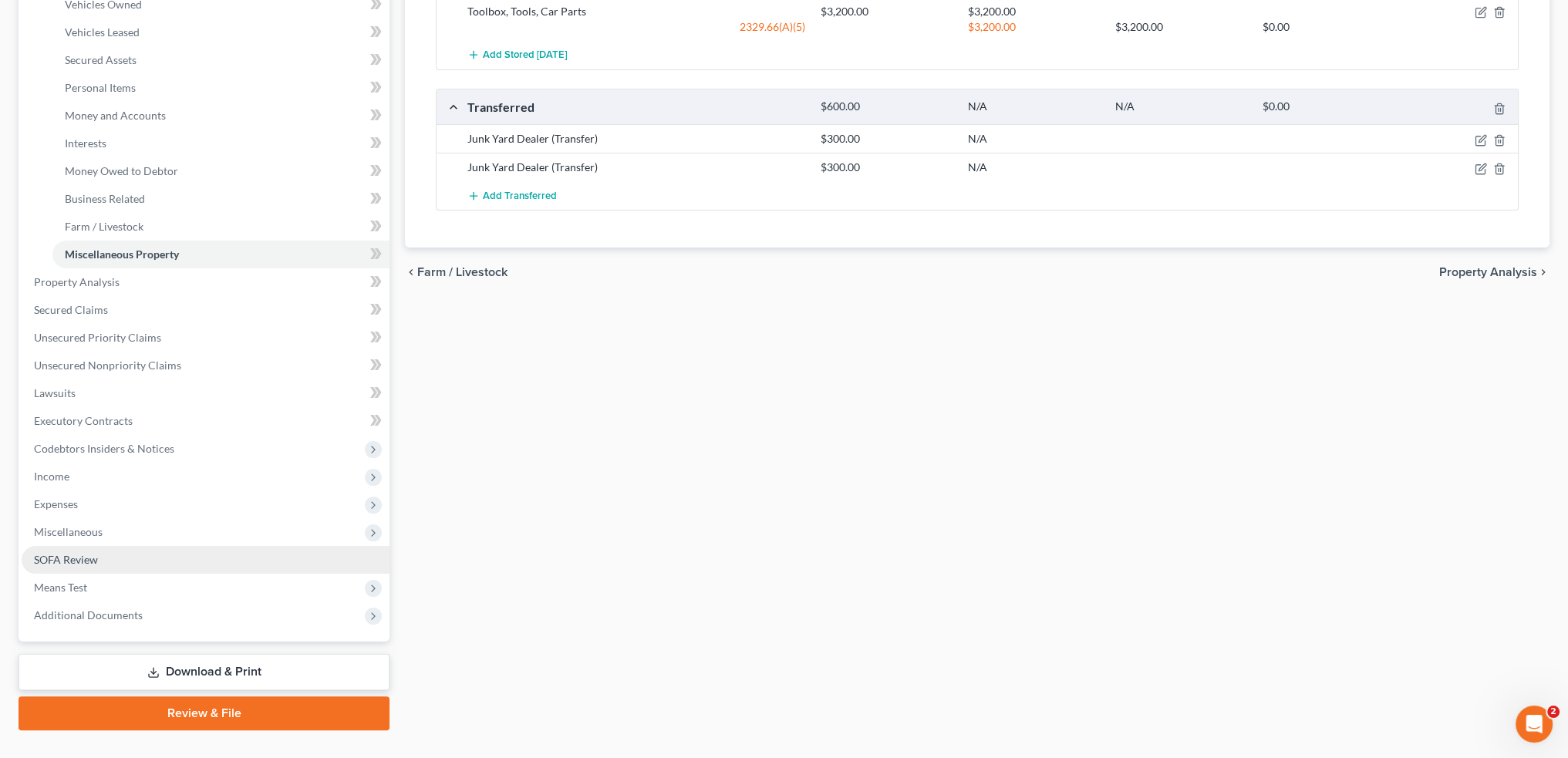
click at [103, 563] on link "SOFA Review" at bounding box center [205, 559] width 368 height 27
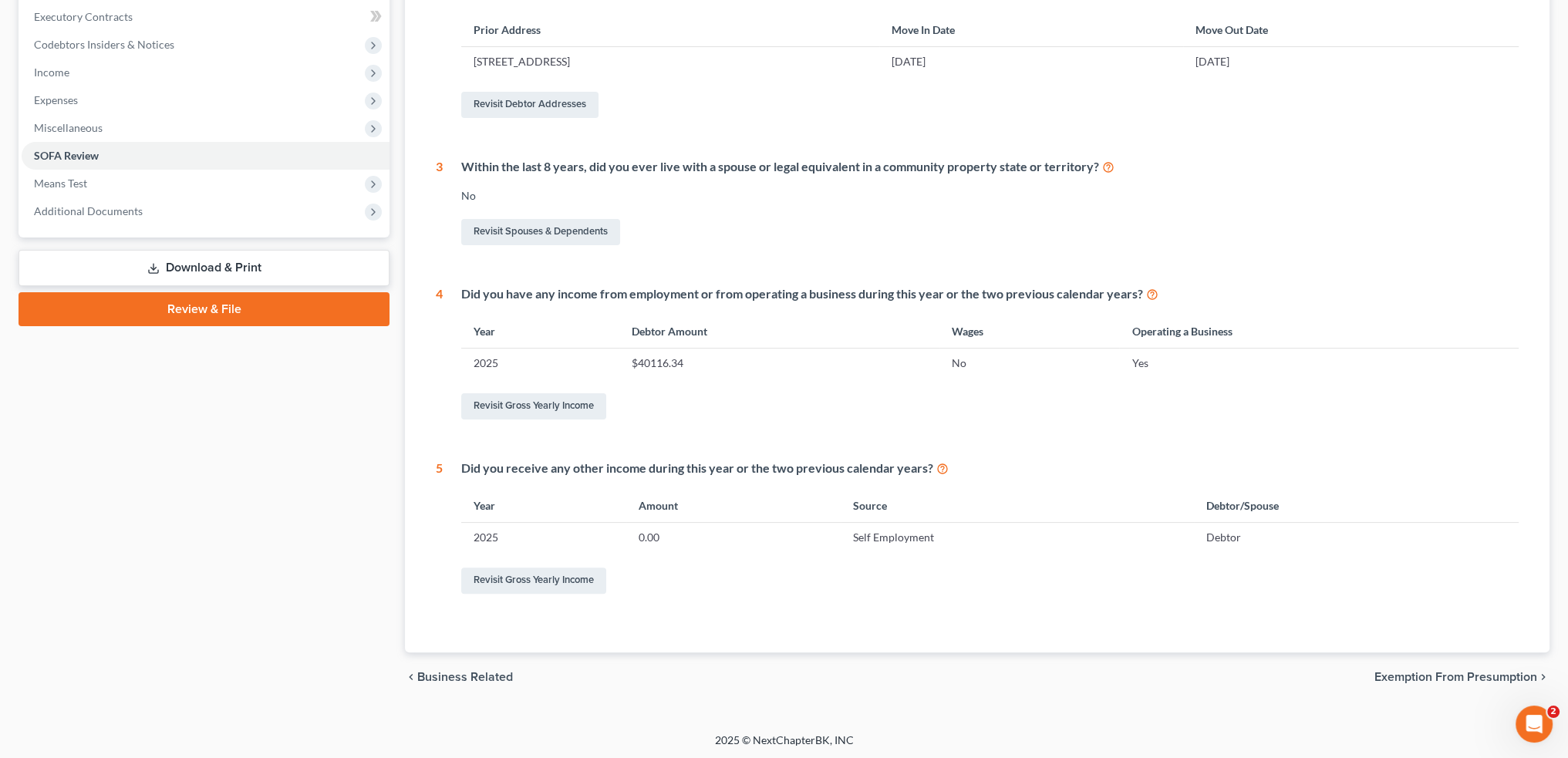
scroll to position [49, 0]
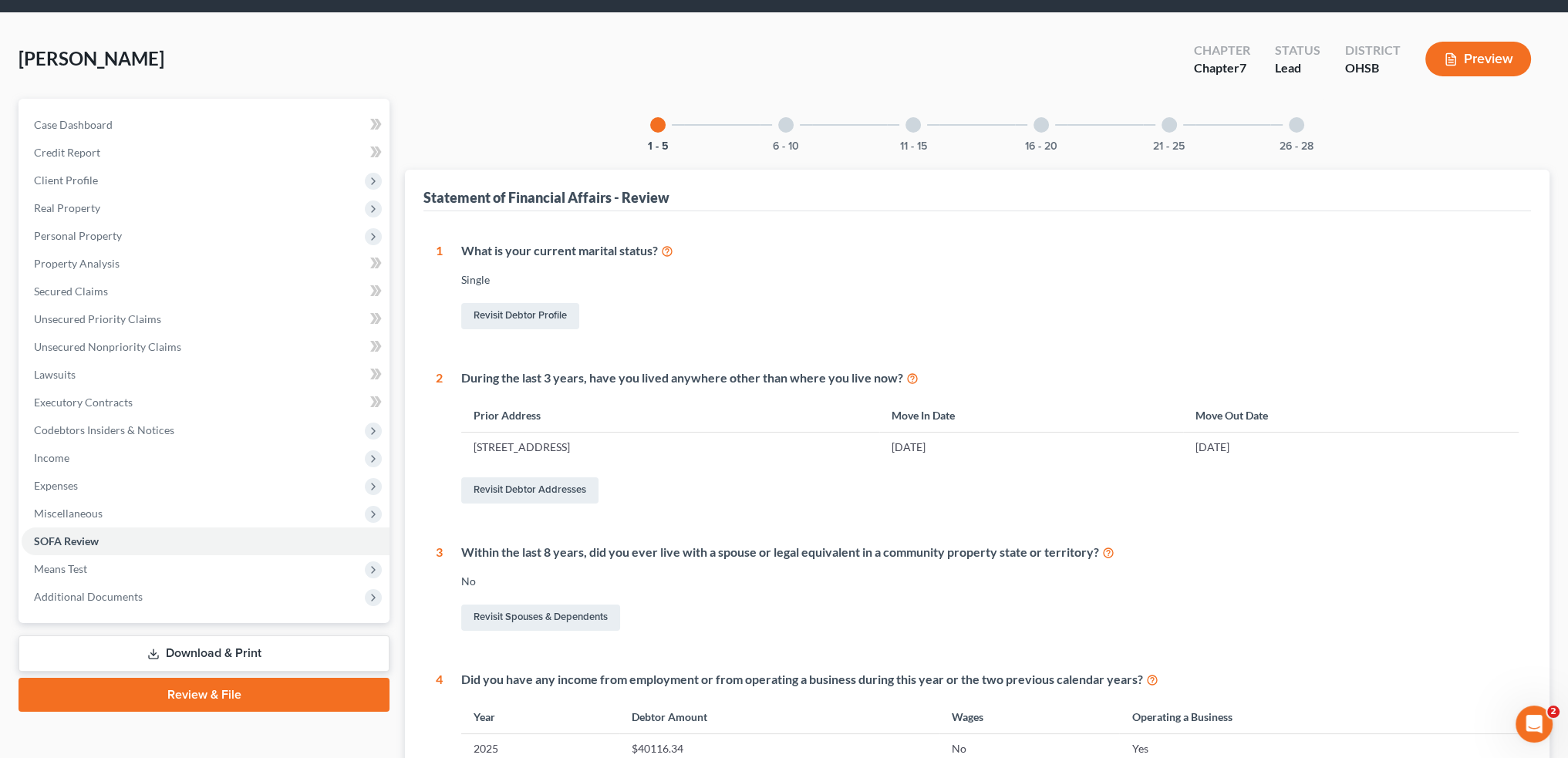
click at [781, 118] on div at bounding box center [786, 124] width 16 height 16
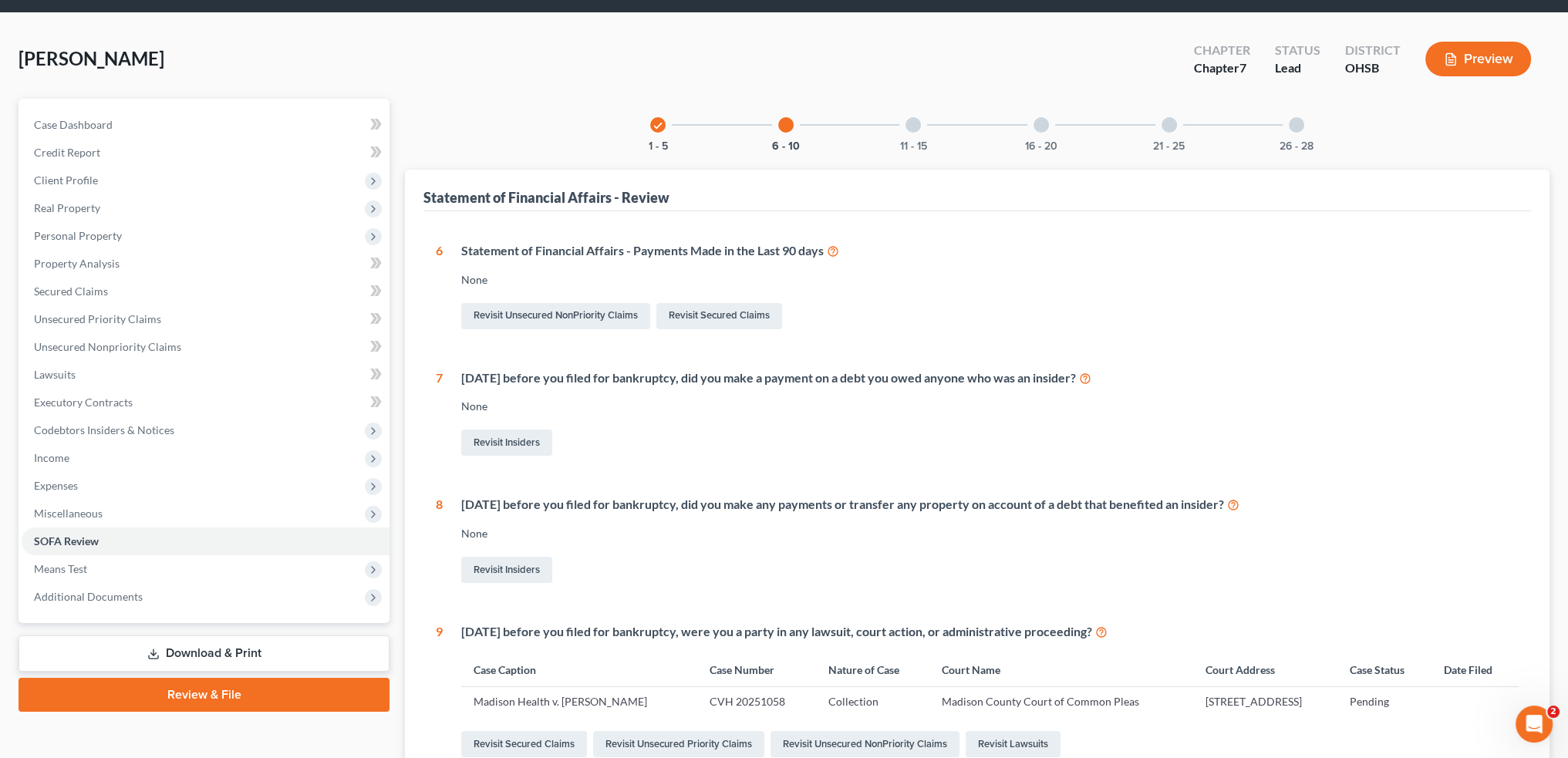
click at [913, 117] on div at bounding box center [913, 124] width 16 height 16
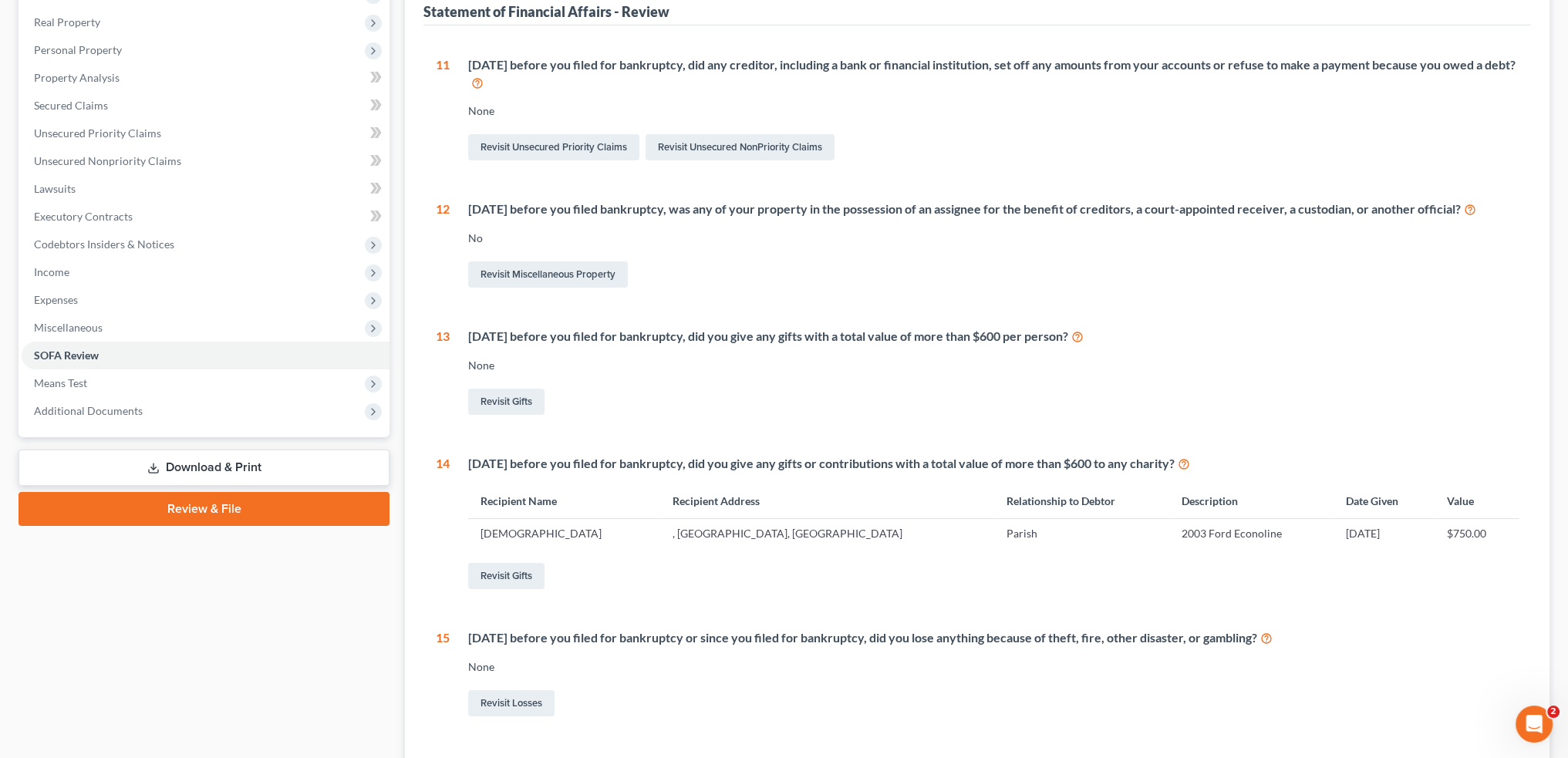
scroll to position [280, 0]
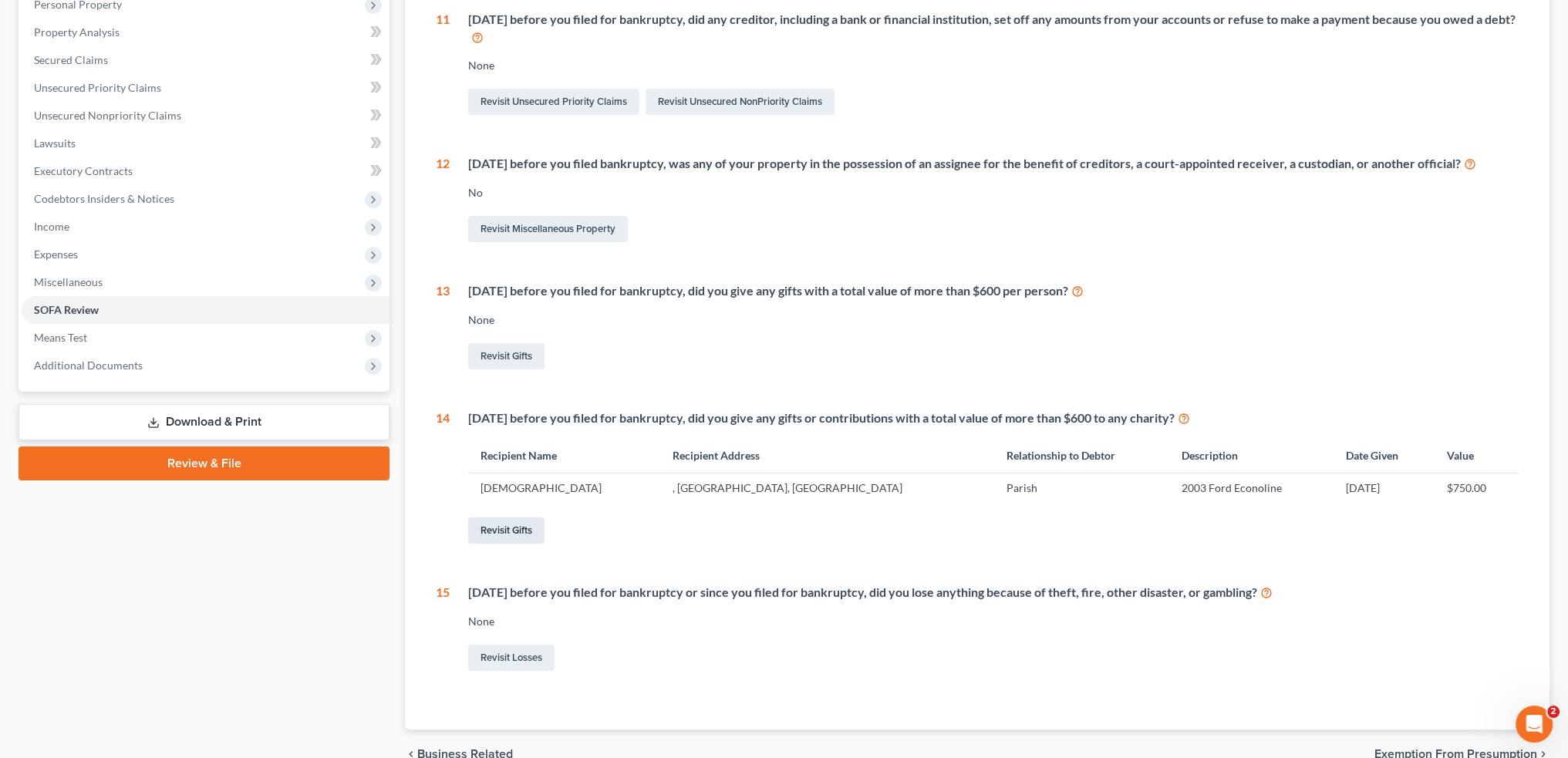
click at [496, 536] on link "Revisit Gifts" at bounding box center [506, 531] width 76 height 27
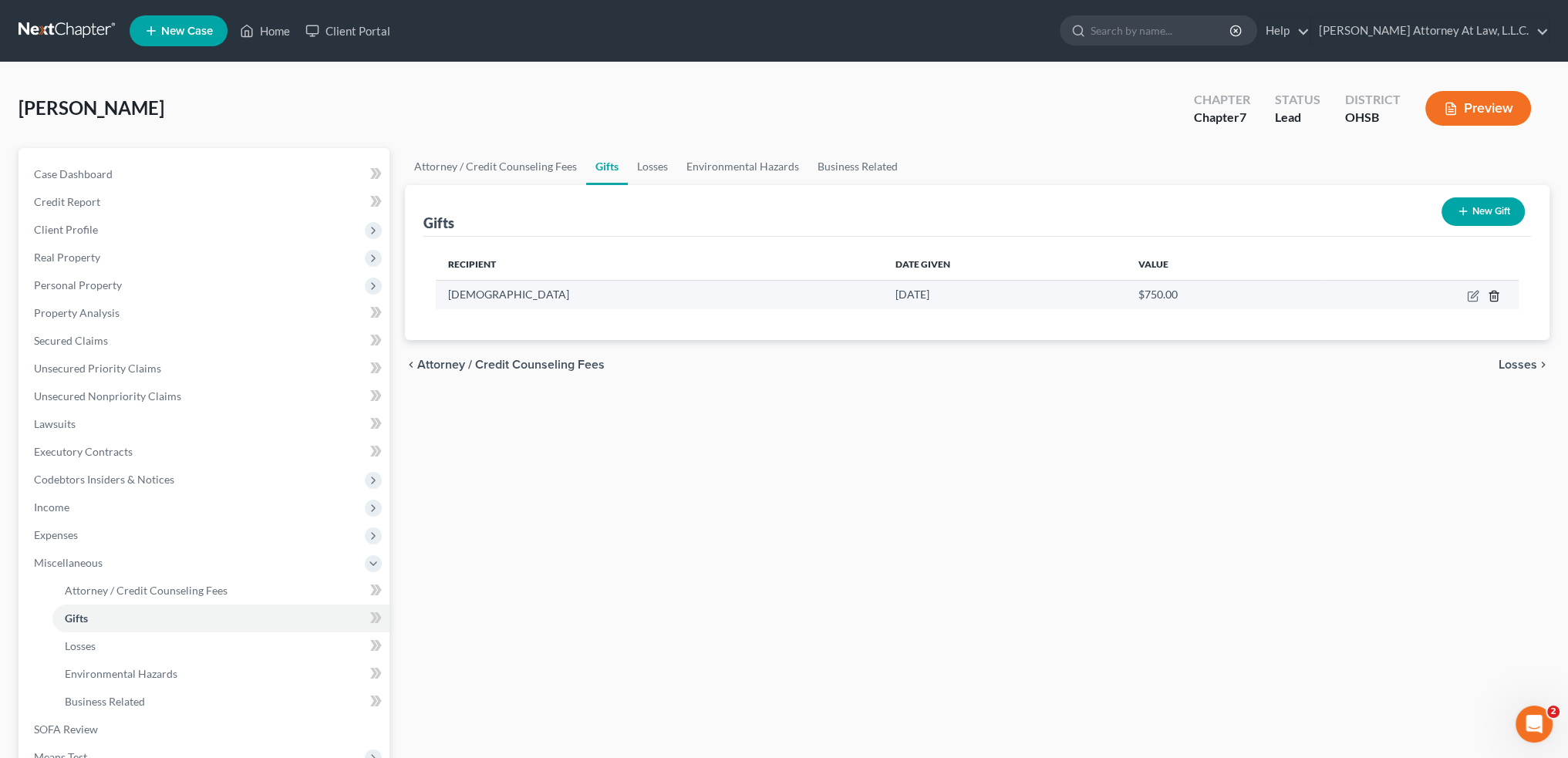
click at [1495, 294] on icon "button" at bounding box center [1493, 295] width 12 height 12
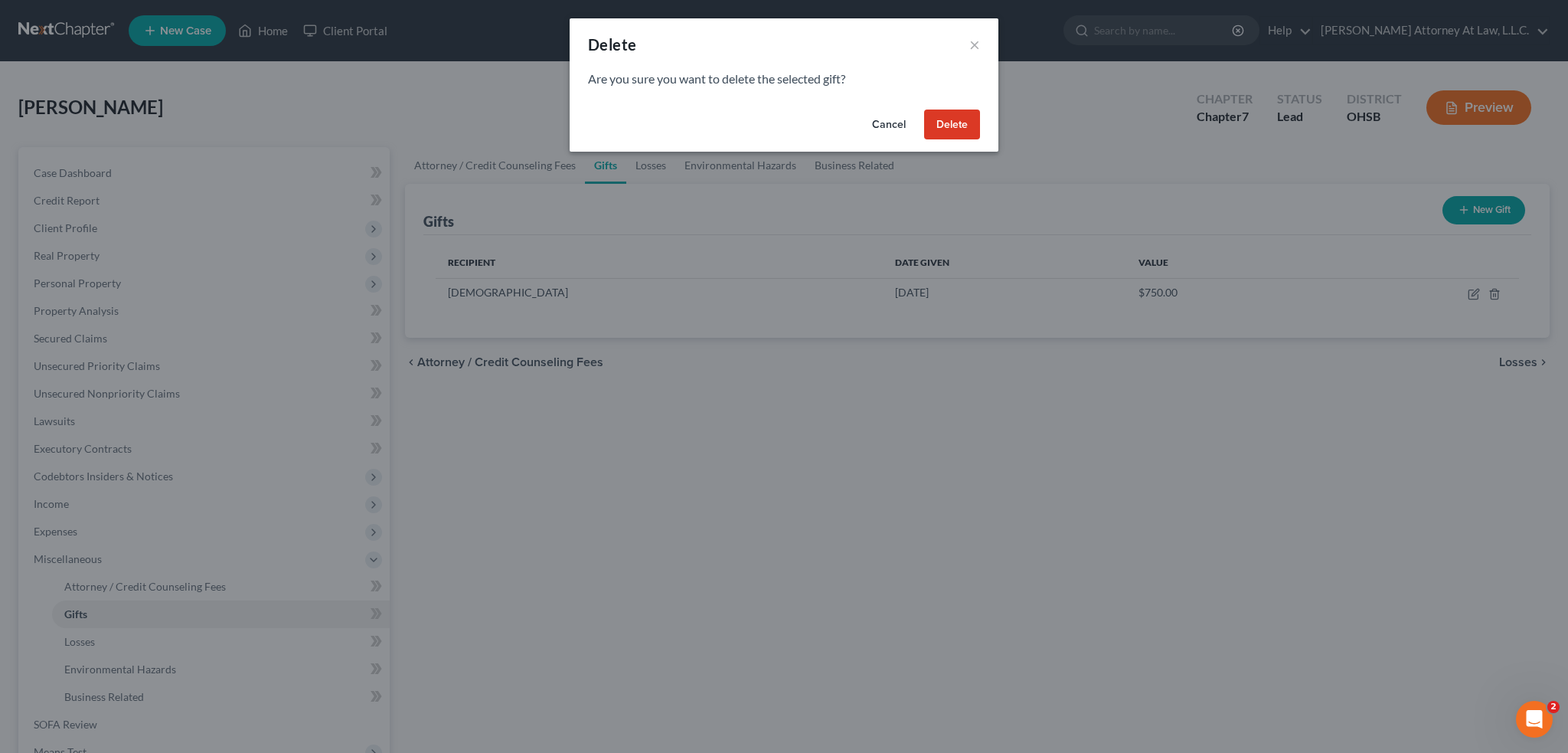
click at [959, 124] on button "Delete" at bounding box center [952, 124] width 56 height 30
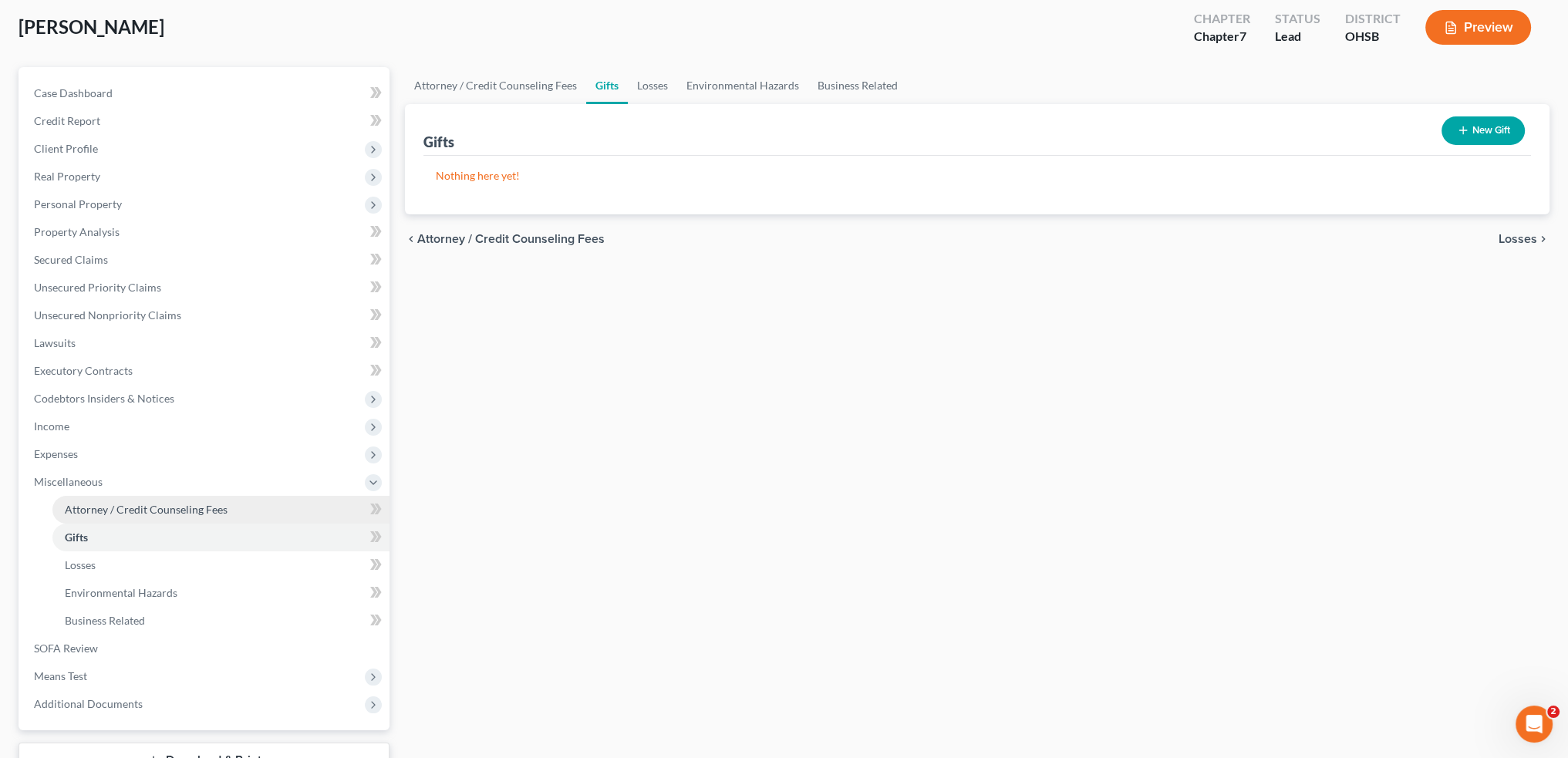
scroll to position [154, 0]
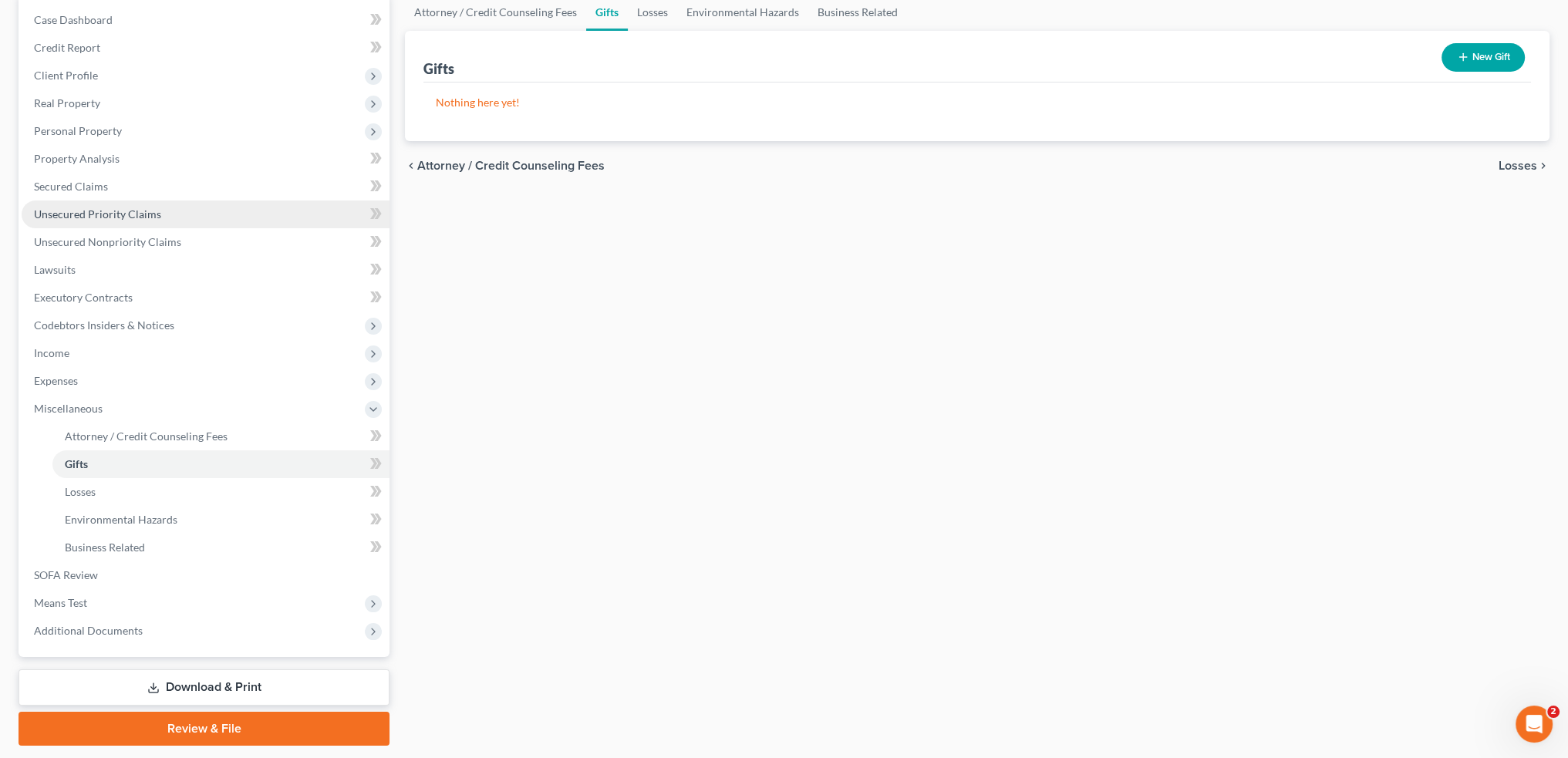
click at [132, 206] on link "Unsecured Priority Claims" at bounding box center [205, 214] width 368 height 27
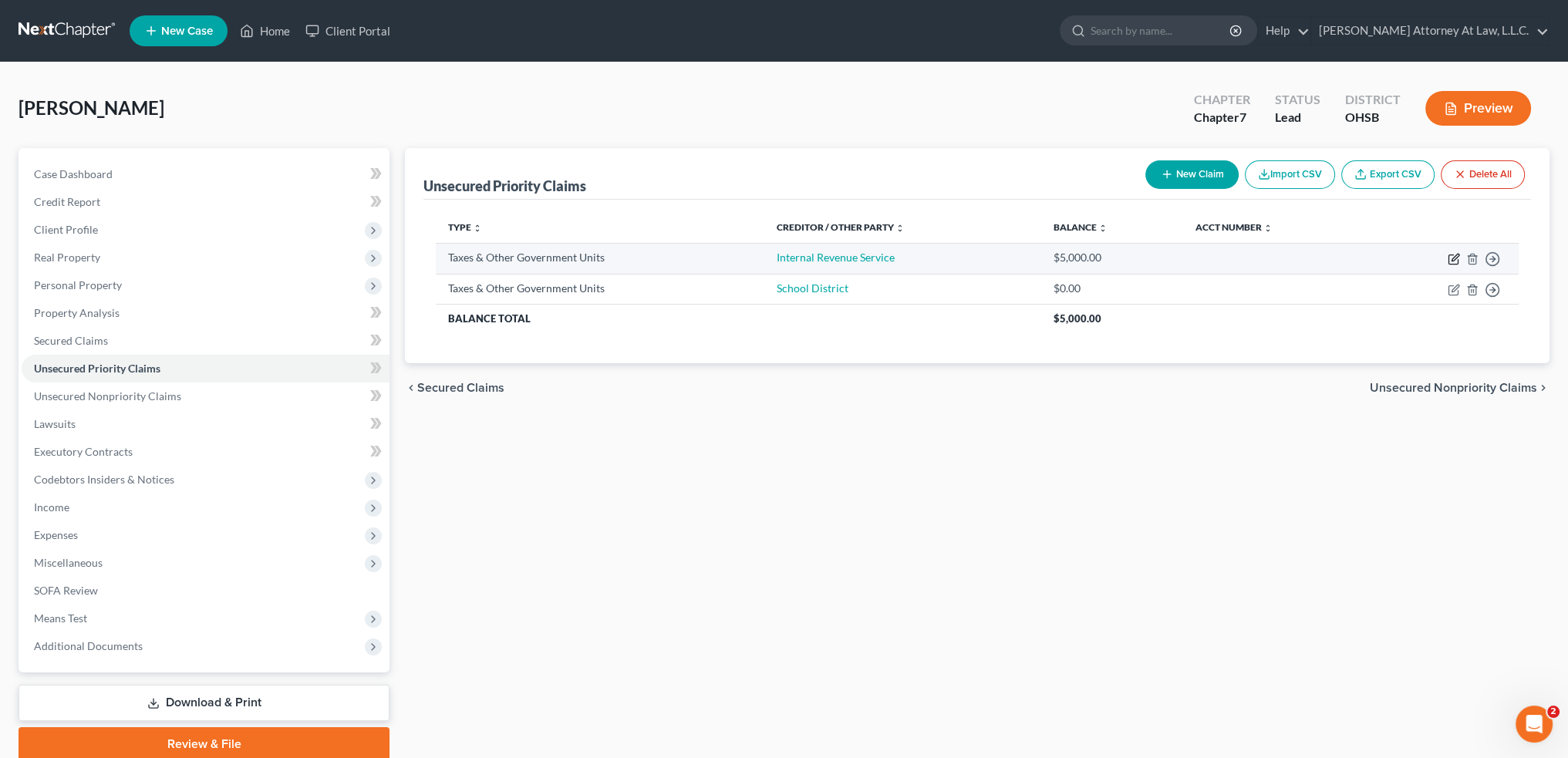
click at [1449, 259] on icon "button" at bounding box center [1454, 259] width 12 height 12
select select "0"
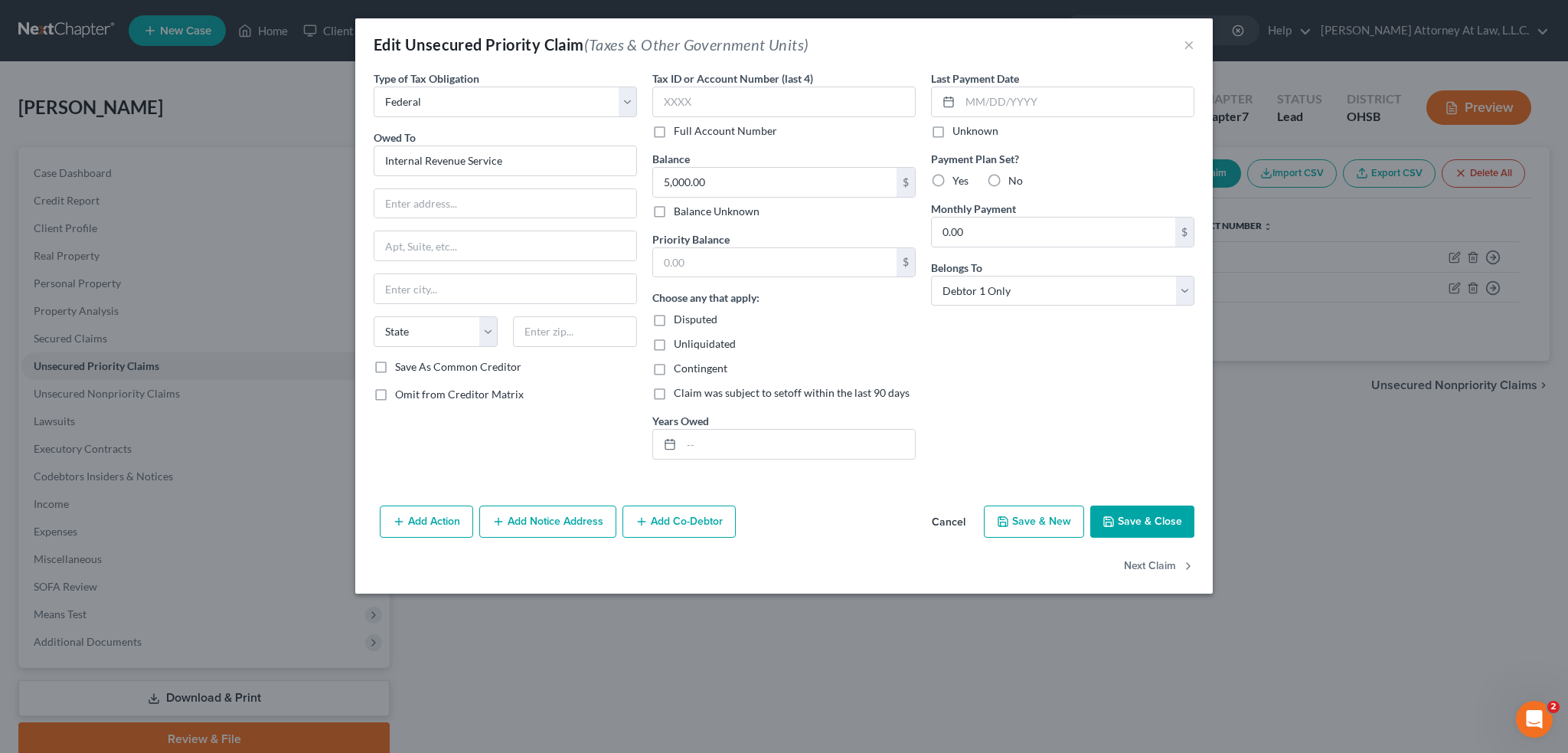
click at [952, 179] on label "Yes" at bounding box center [960, 180] width 16 height 16
click at [959, 179] on input "Yes" at bounding box center [964, 178] width 10 height 10
radio input "true"
click at [976, 226] on input "0.00" at bounding box center [1053, 232] width 244 height 29
type input "200"
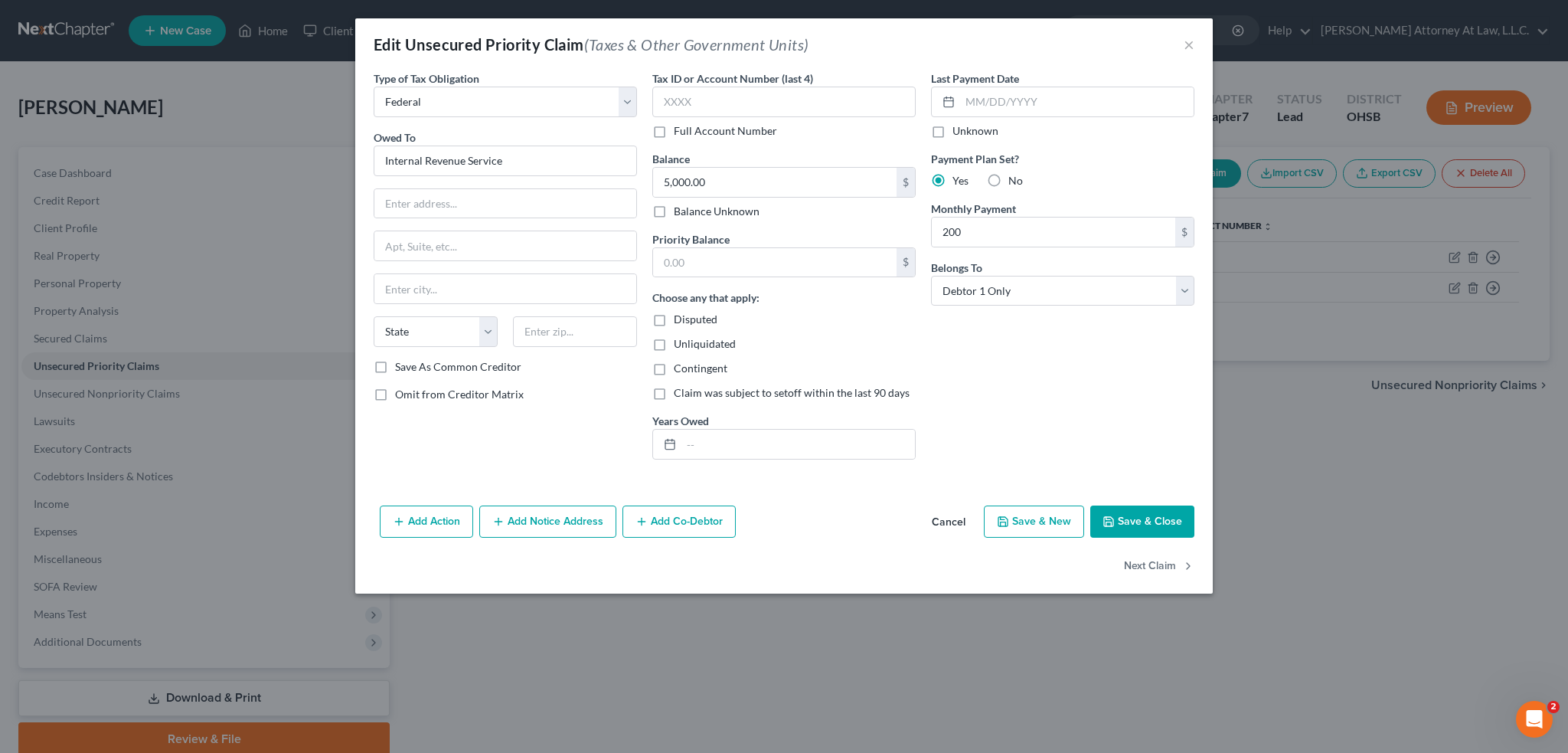
click at [1137, 516] on button "Save & Close" at bounding box center [1142, 521] width 104 height 32
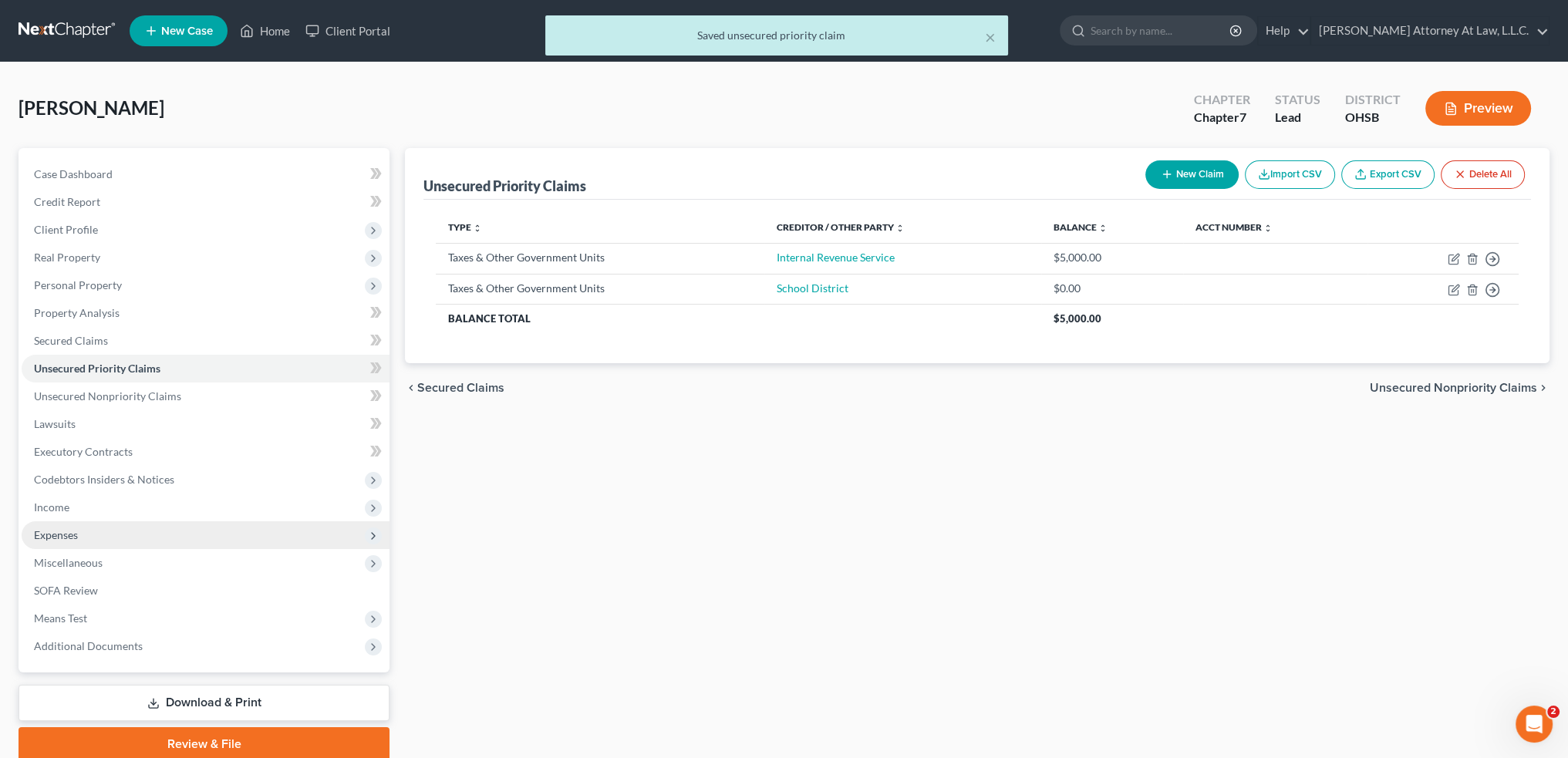
click at [90, 530] on span "Expenses" at bounding box center [205, 534] width 368 height 27
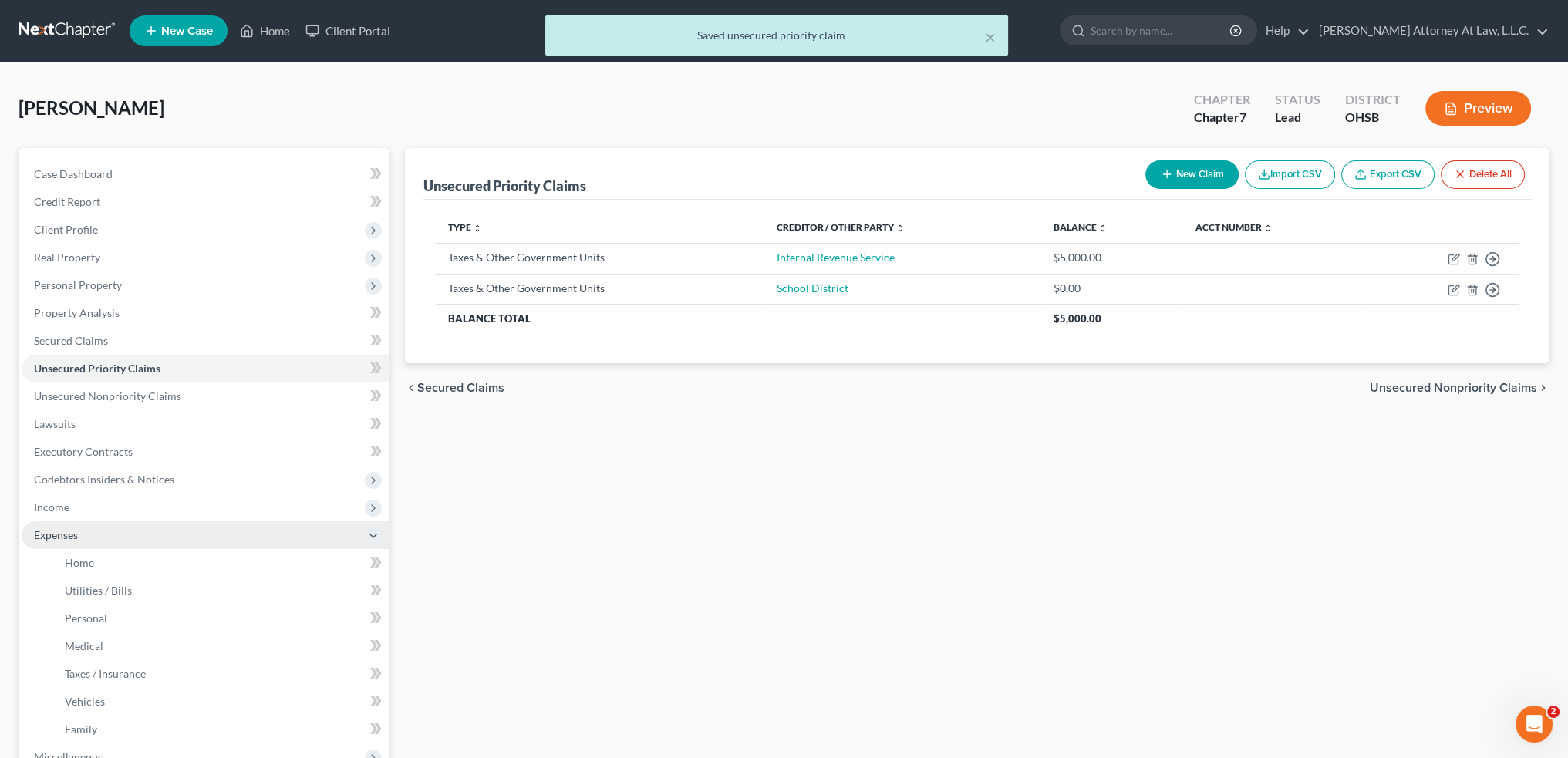
click at [90, 530] on span "Expenses" at bounding box center [205, 534] width 368 height 27
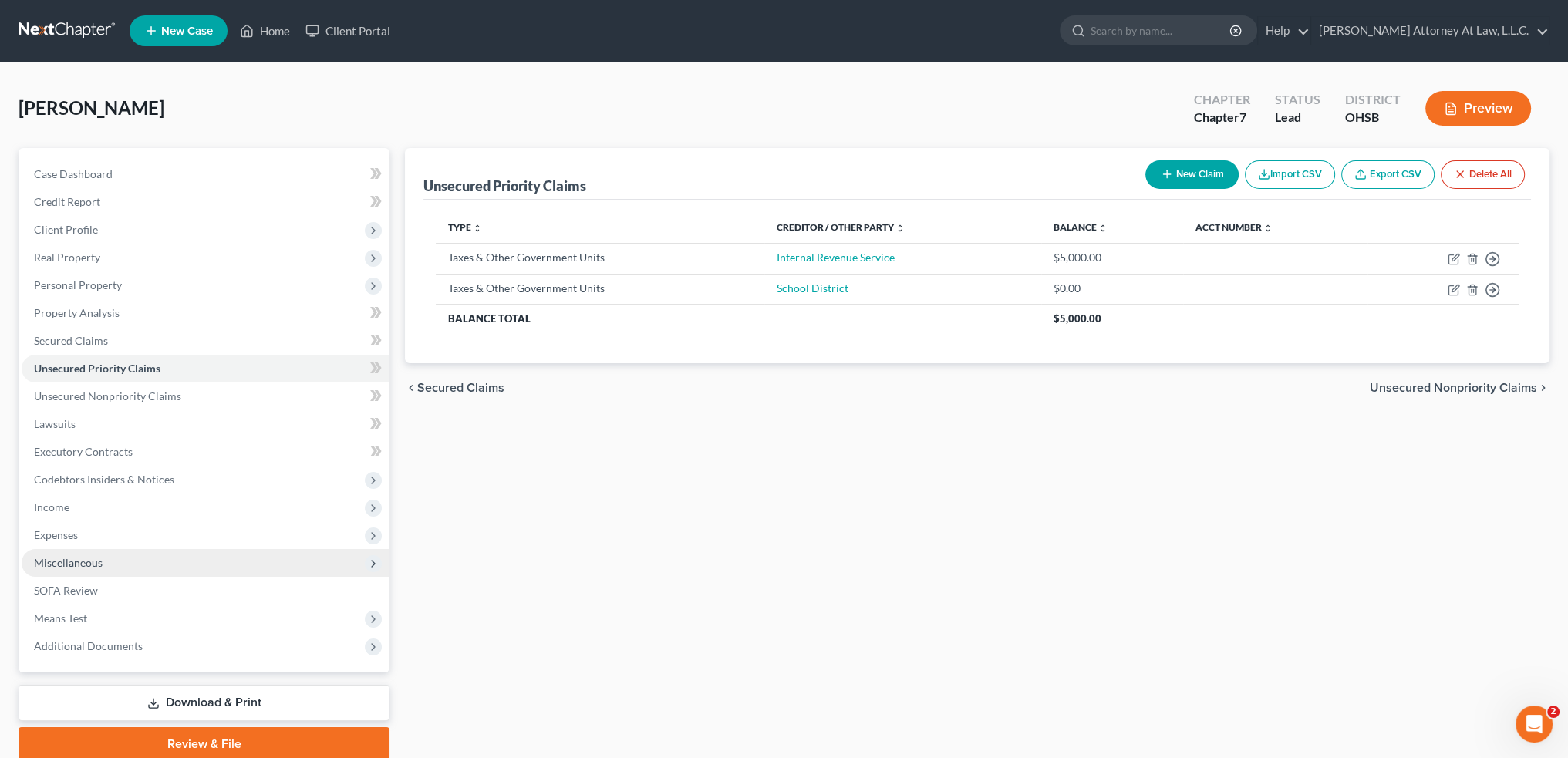
click at [298, 563] on span "Miscellaneous" at bounding box center [205, 562] width 368 height 27
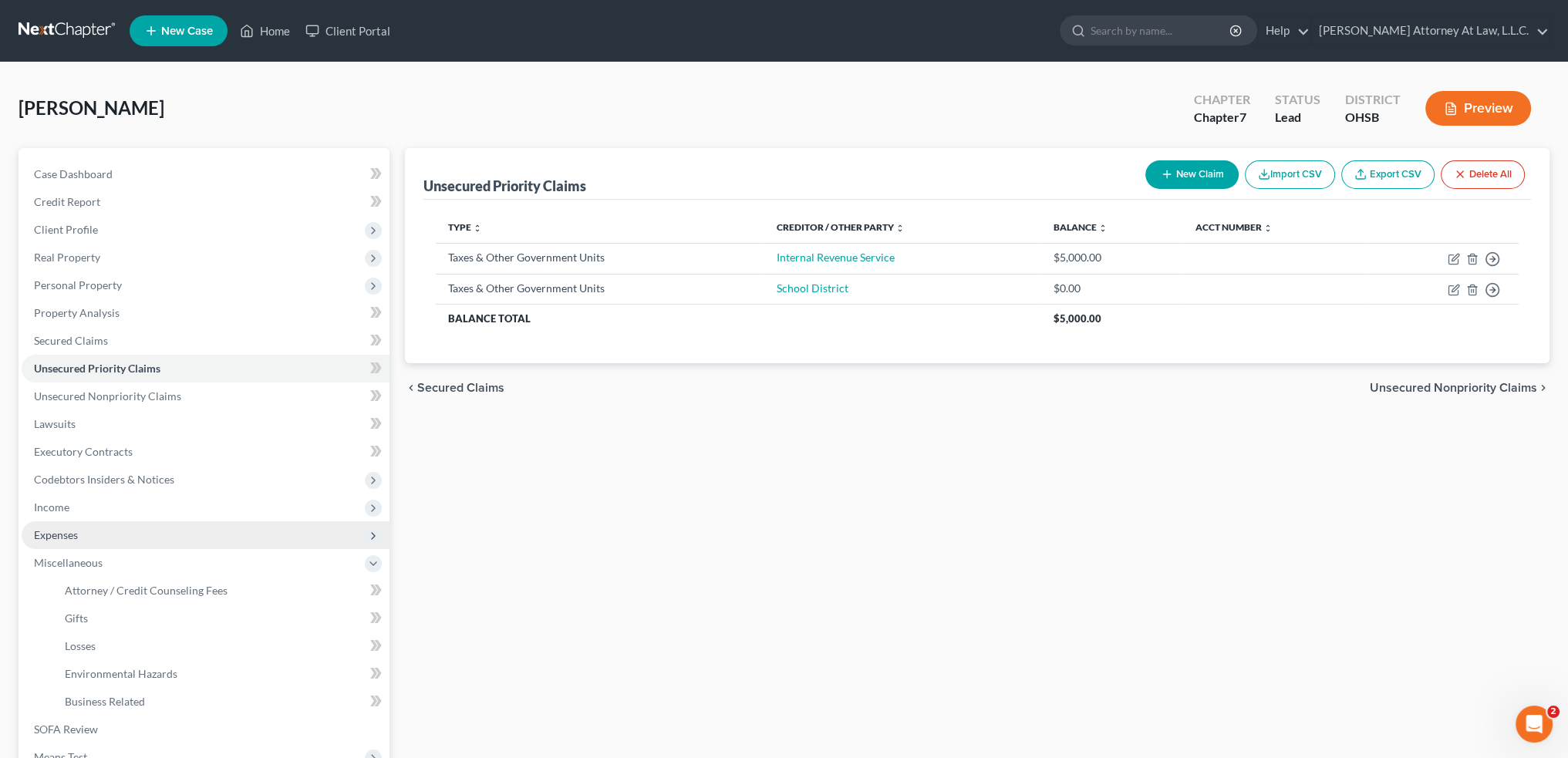
click at [198, 542] on span "Expenses" at bounding box center [205, 534] width 368 height 27
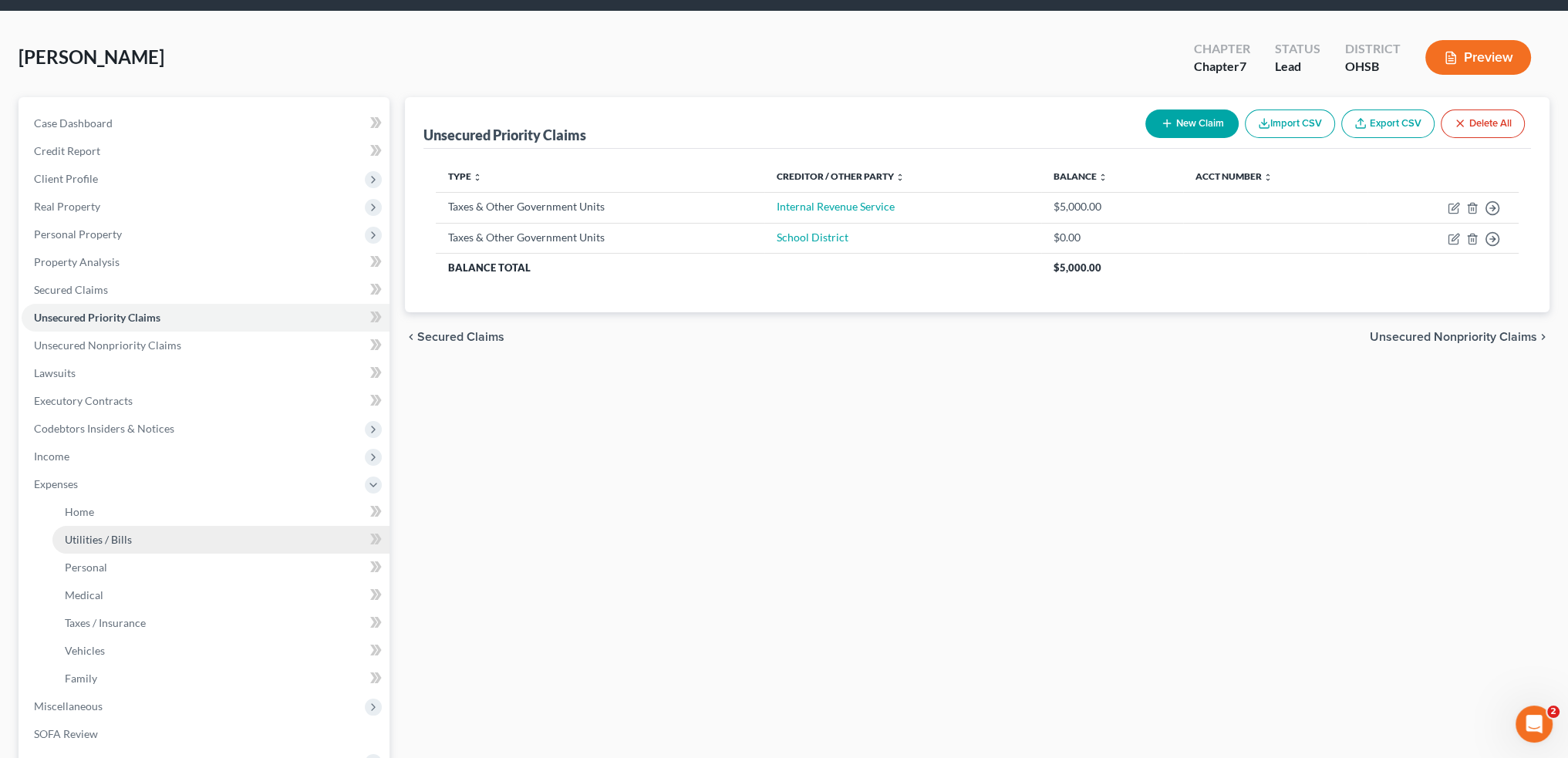
scroll to position [154, 0]
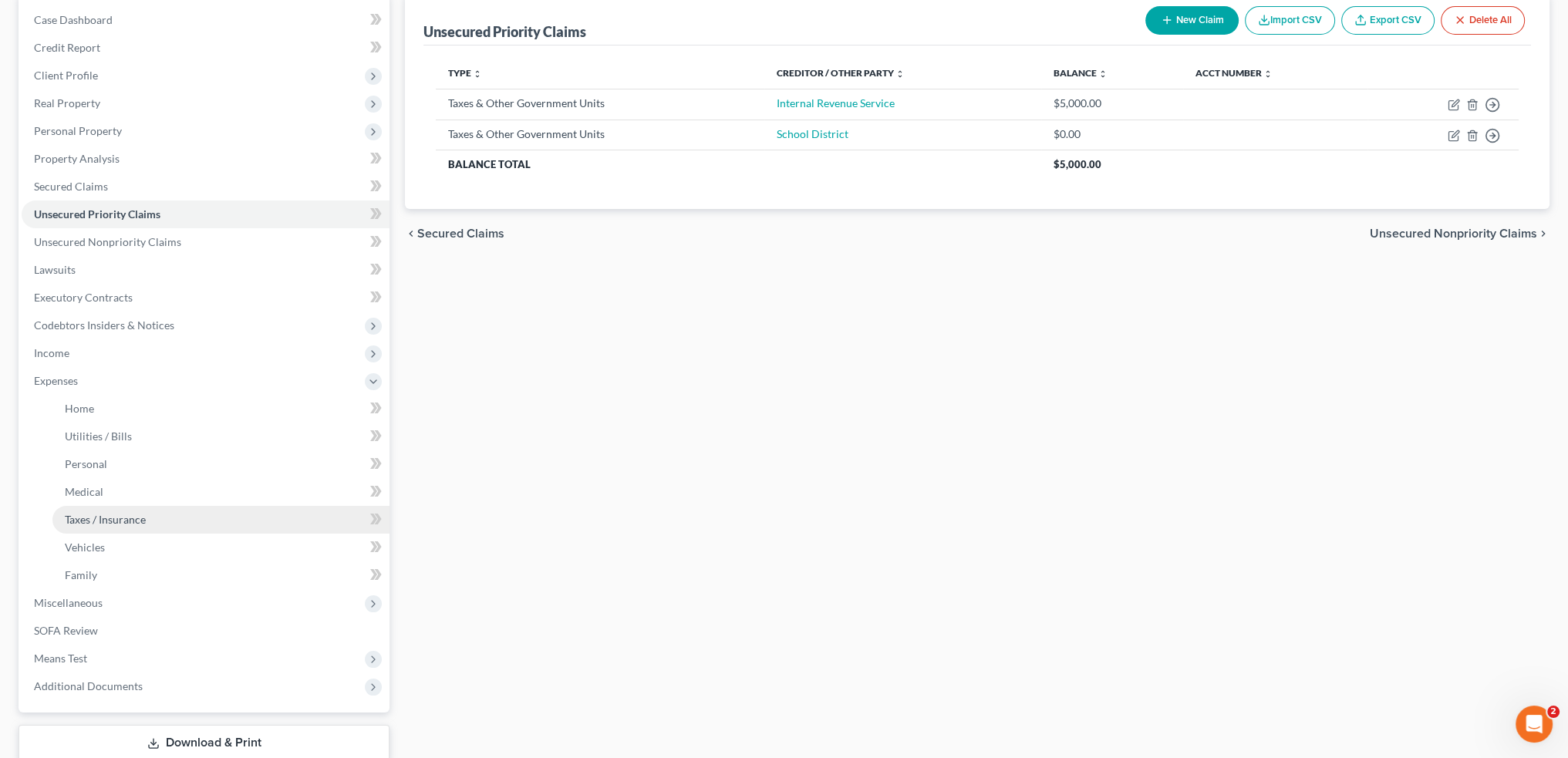
click at [193, 530] on link "Taxes / Insurance" at bounding box center [221, 519] width 337 height 27
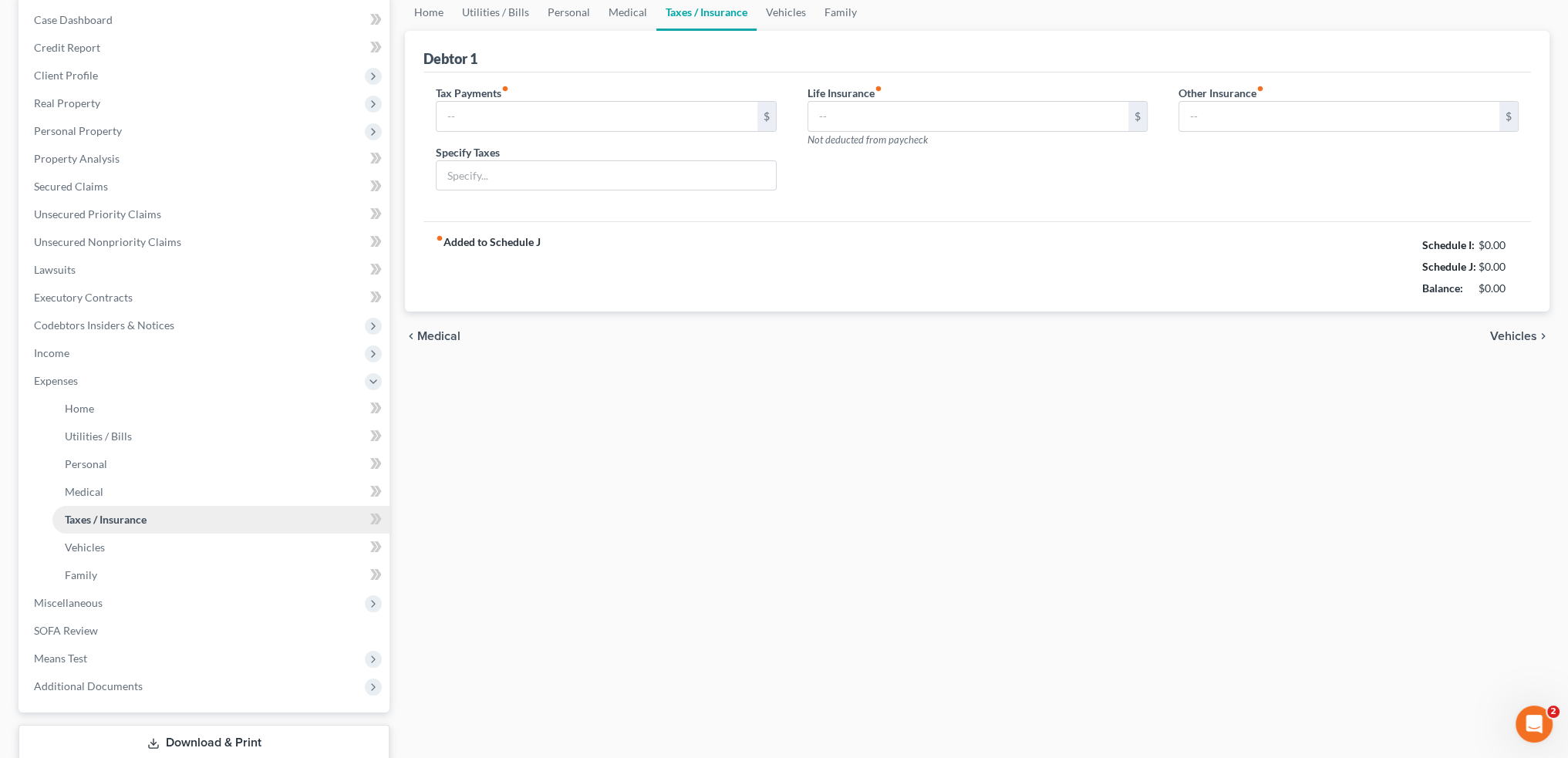
type input "245.00"
type input "Federal, school tax"
type input "0.00"
type input "96.00"
type input "Renters"
